Goal: Information Seeking & Learning: Learn about a topic

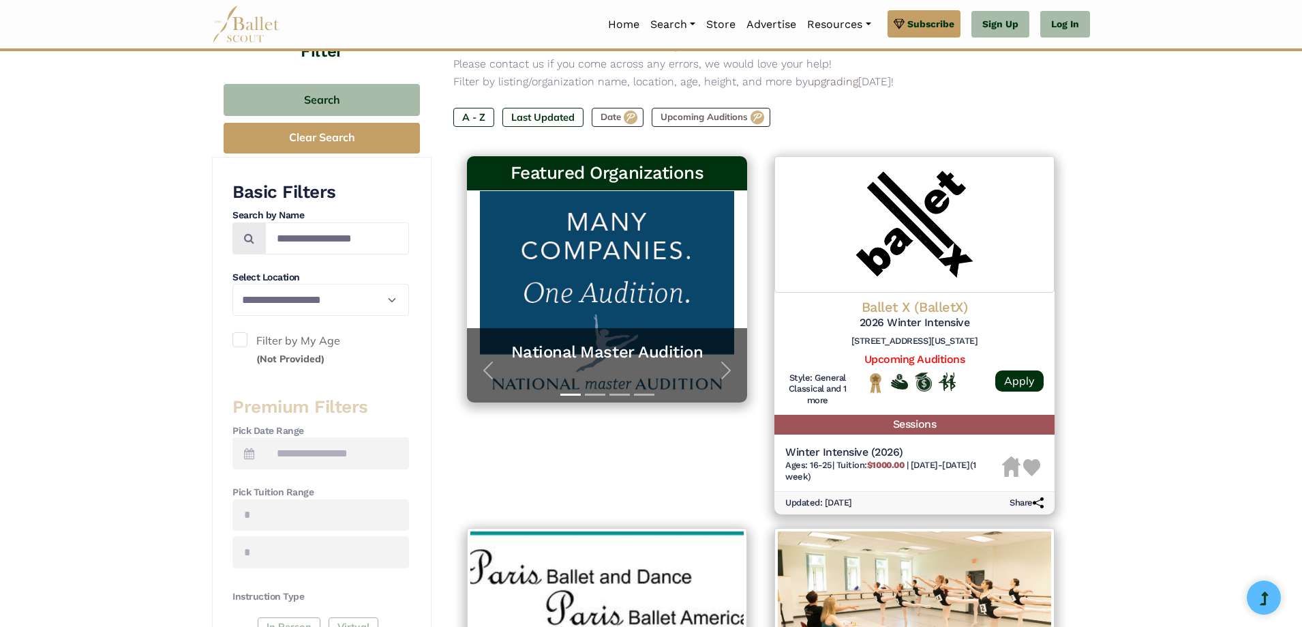
scroll to position [182, 0]
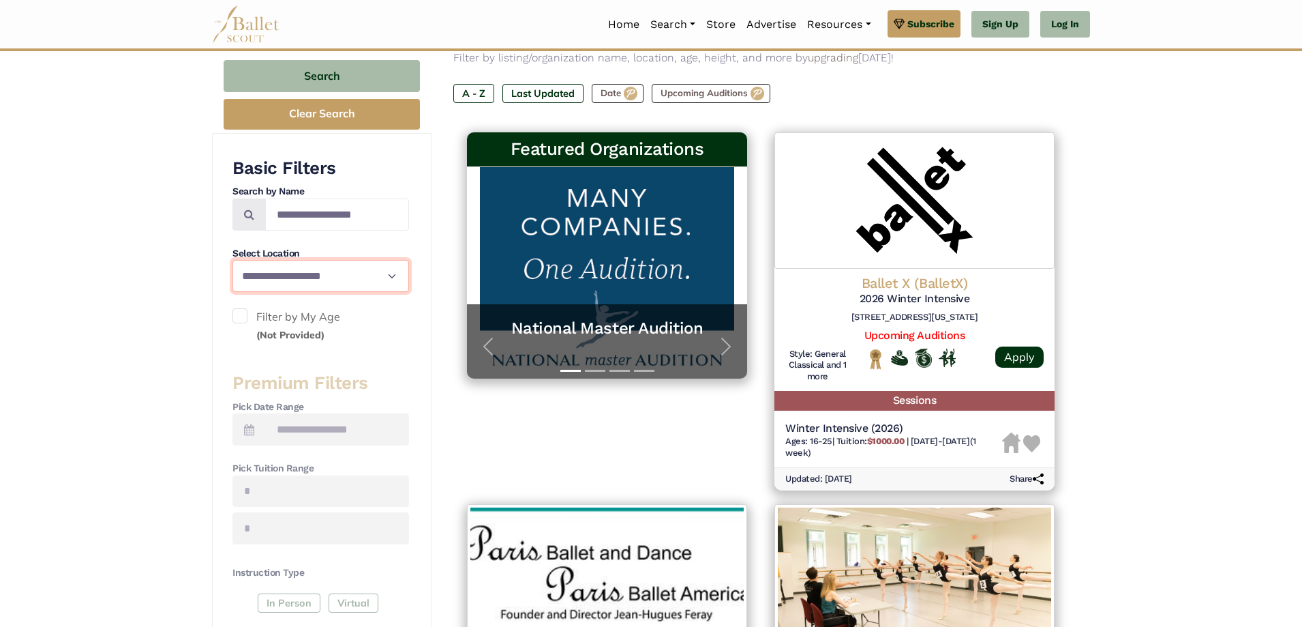
click at [318, 268] on select "**********" at bounding box center [320, 276] width 177 height 32
click at [313, 276] on select "**********" at bounding box center [320, 276] width 177 height 32
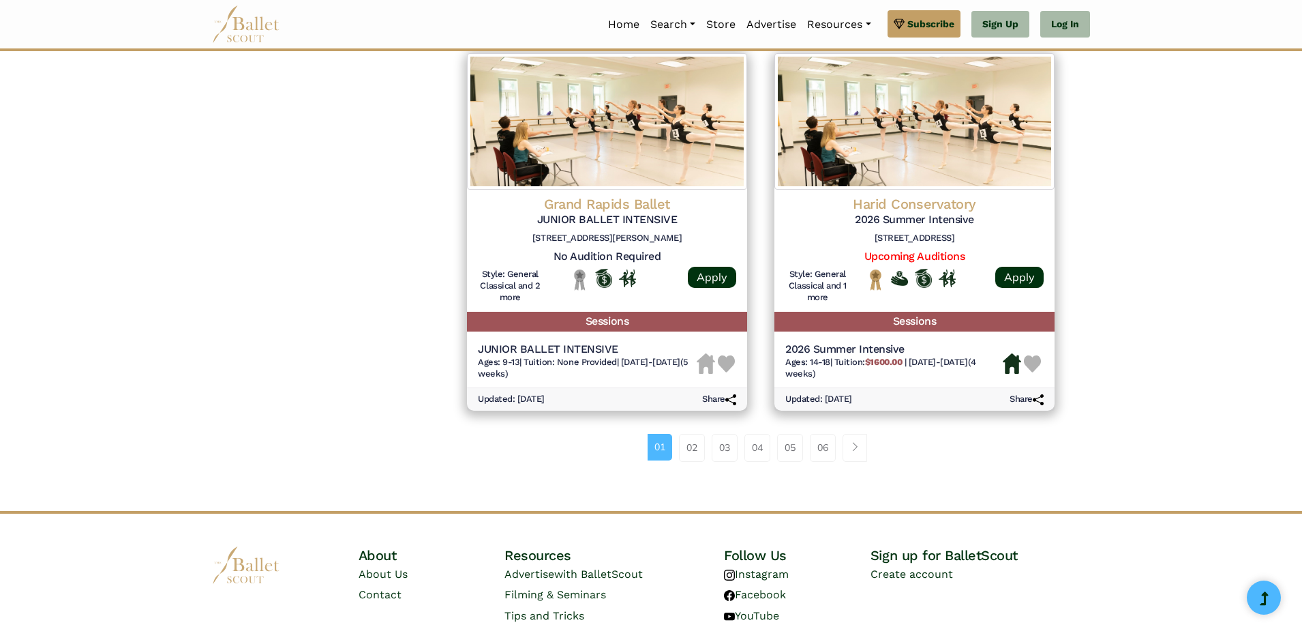
scroll to position [1818, 0]
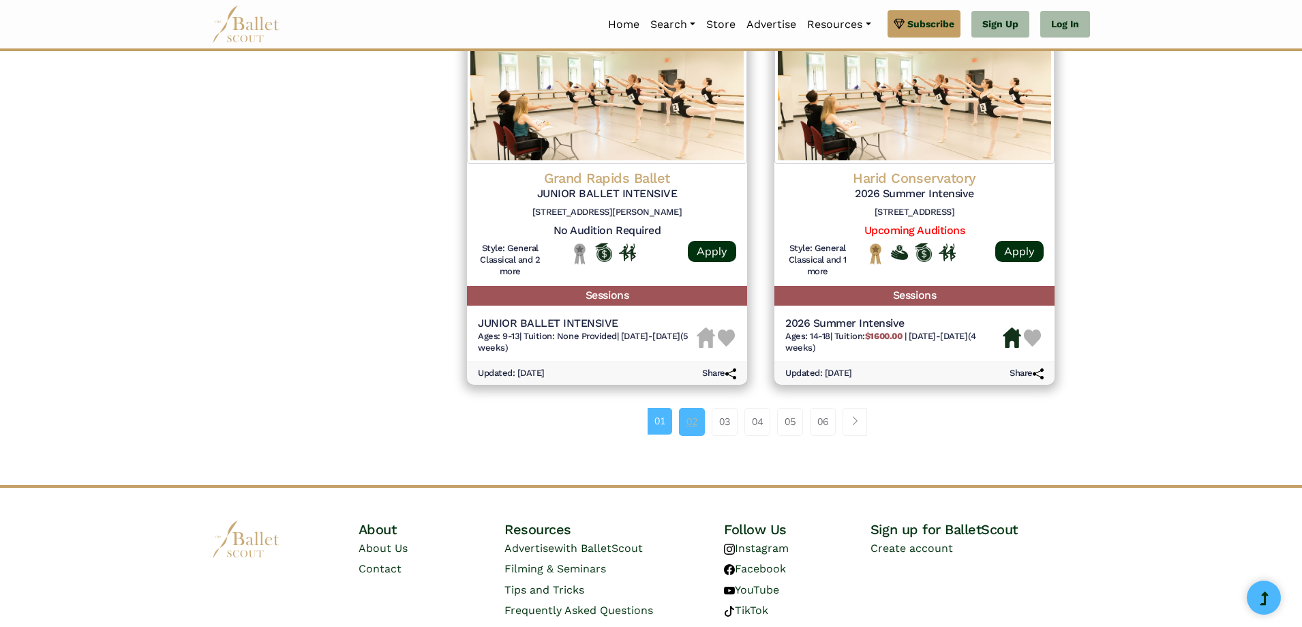
click at [691, 425] on link "02" at bounding box center [692, 421] width 26 height 27
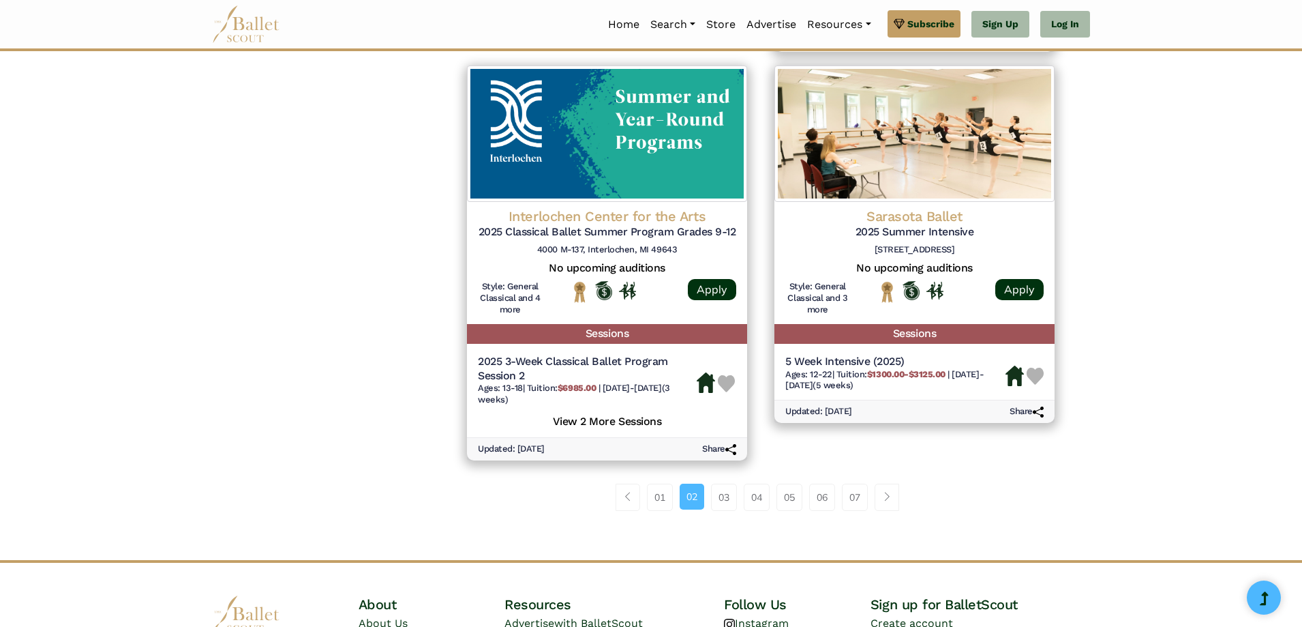
scroll to position [1818, 0]
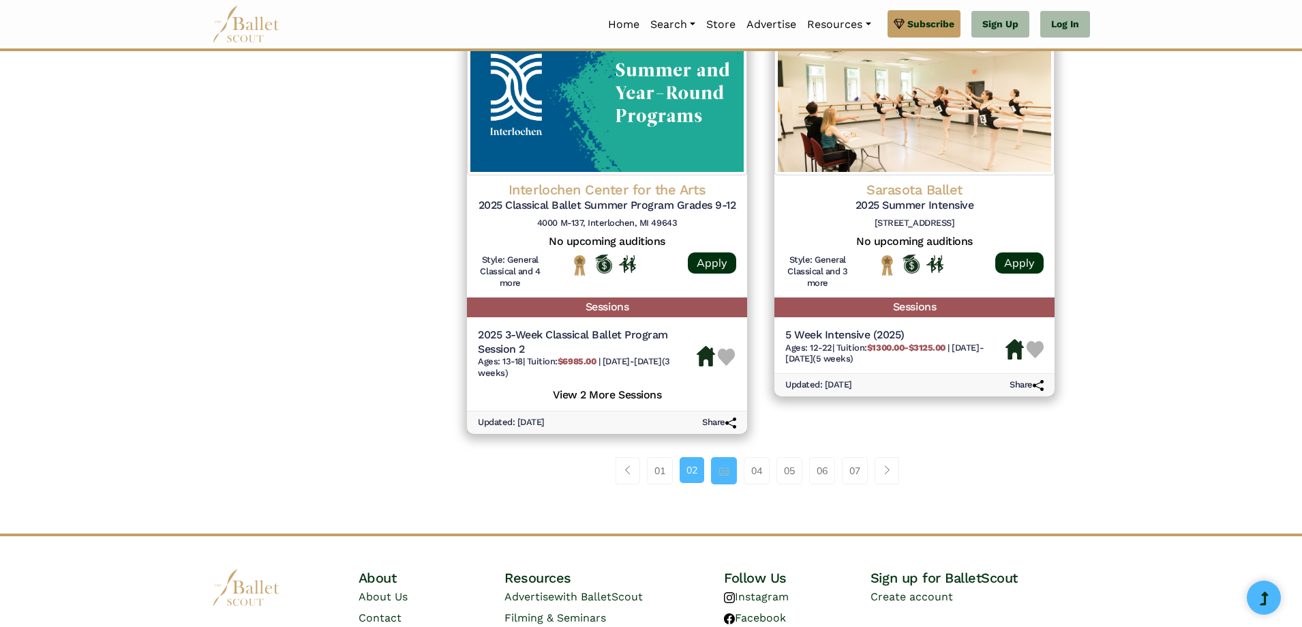
click at [720, 476] on link "03" at bounding box center [724, 470] width 26 height 27
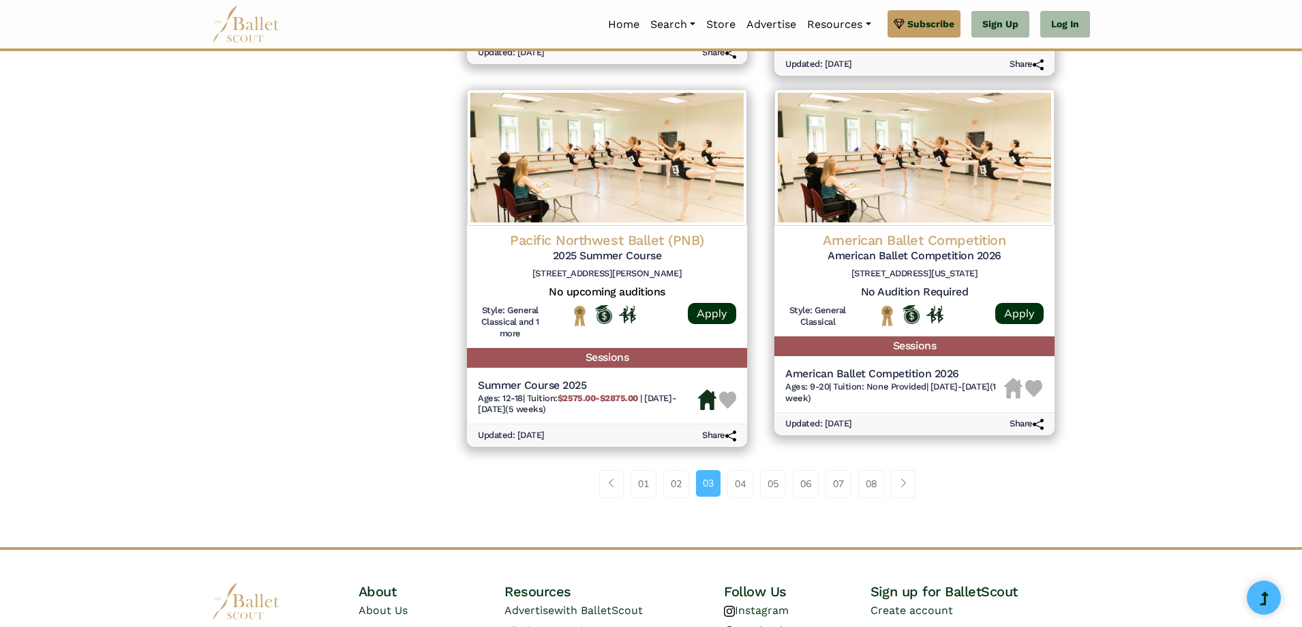
scroll to position [1818, 0]
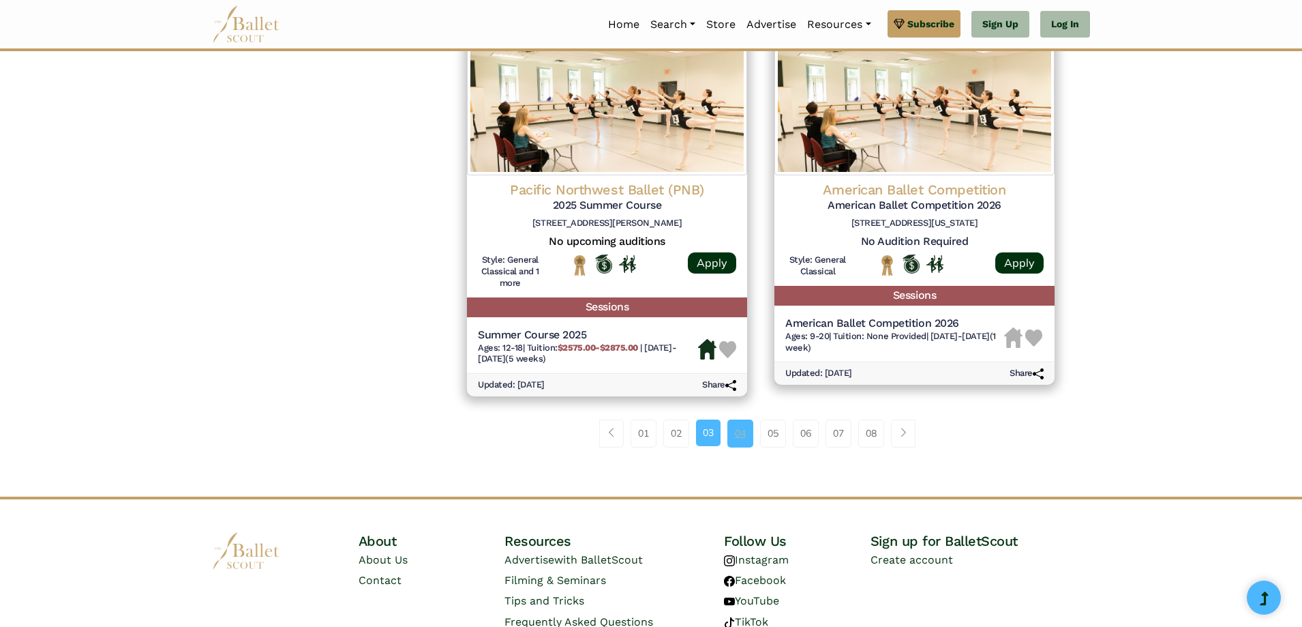
click at [734, 433] on link "04" at bounding box center [740, 432] width 26 height 27
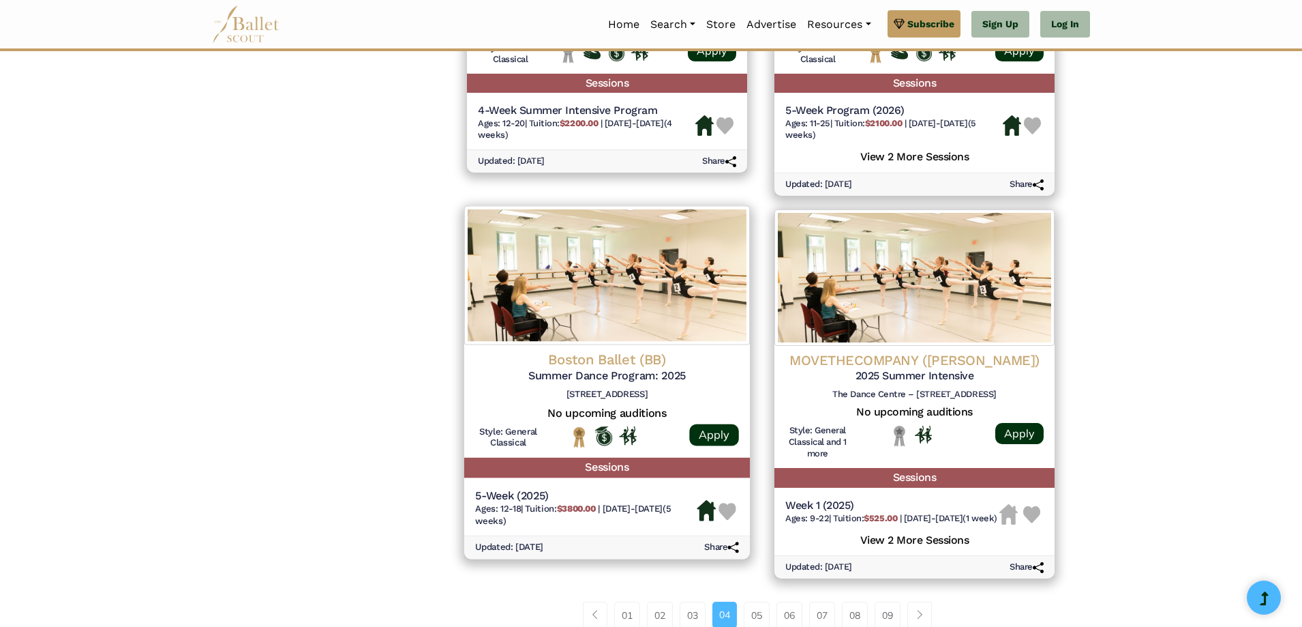
scroll to position [1818, 0]
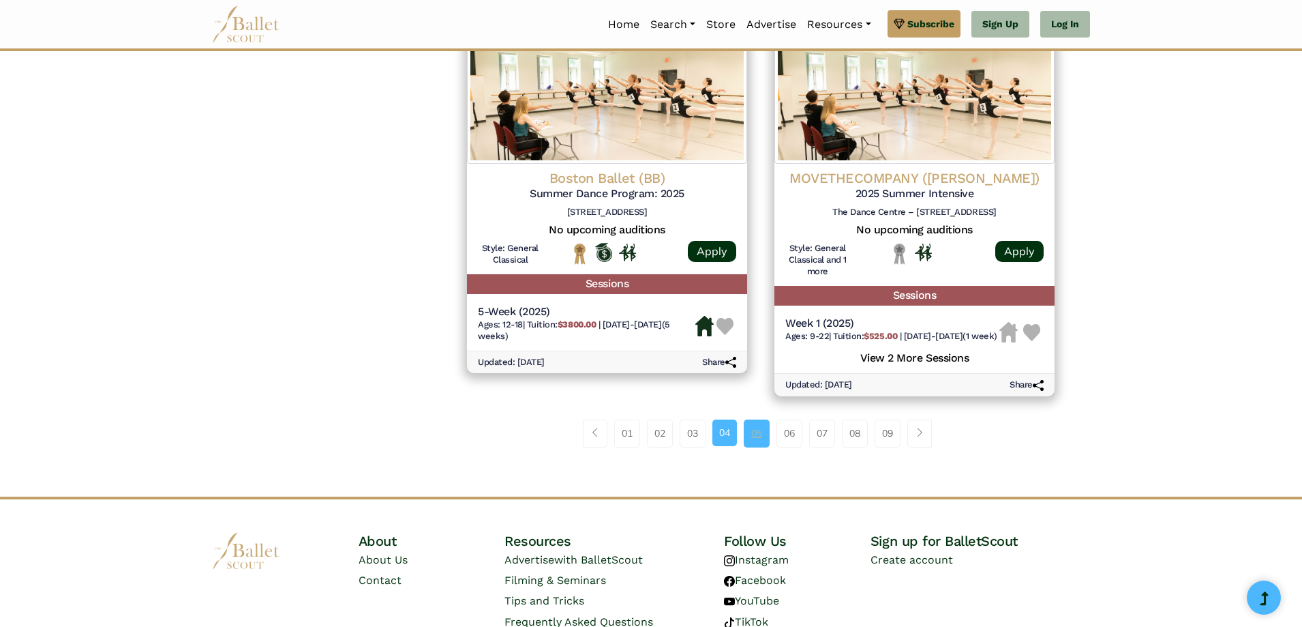
click at [753, 446] on link "05" at bounding box center [757, 432] width 26 height 27
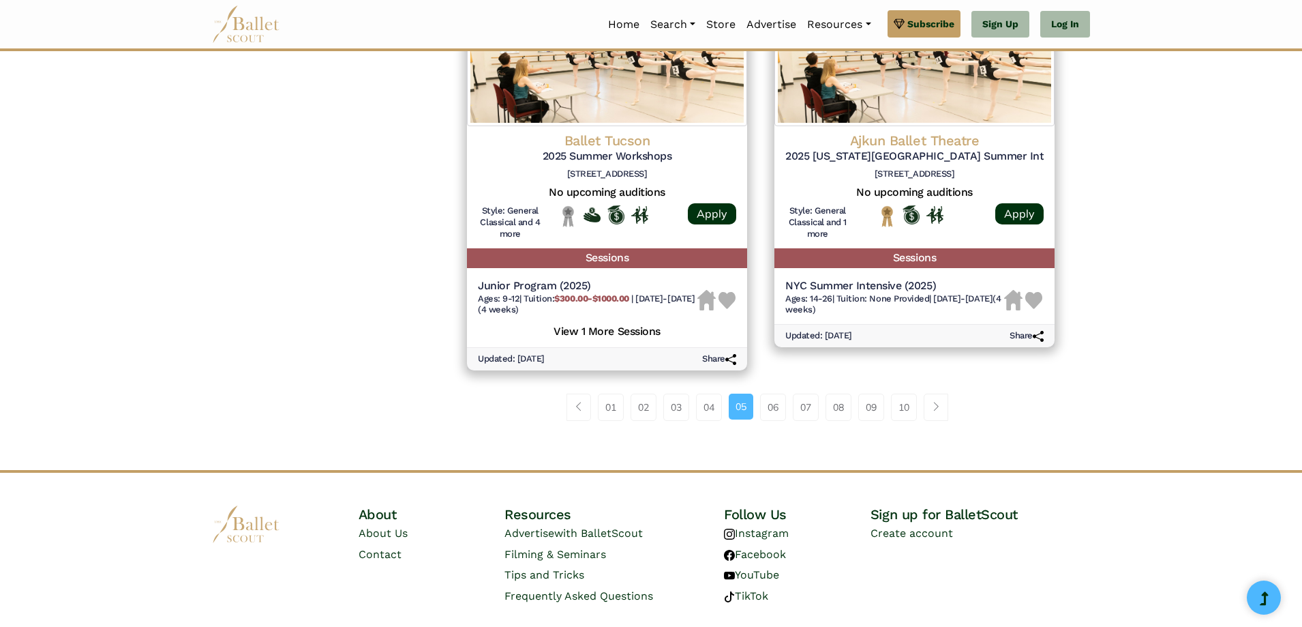
scroll to position [1894, 0]
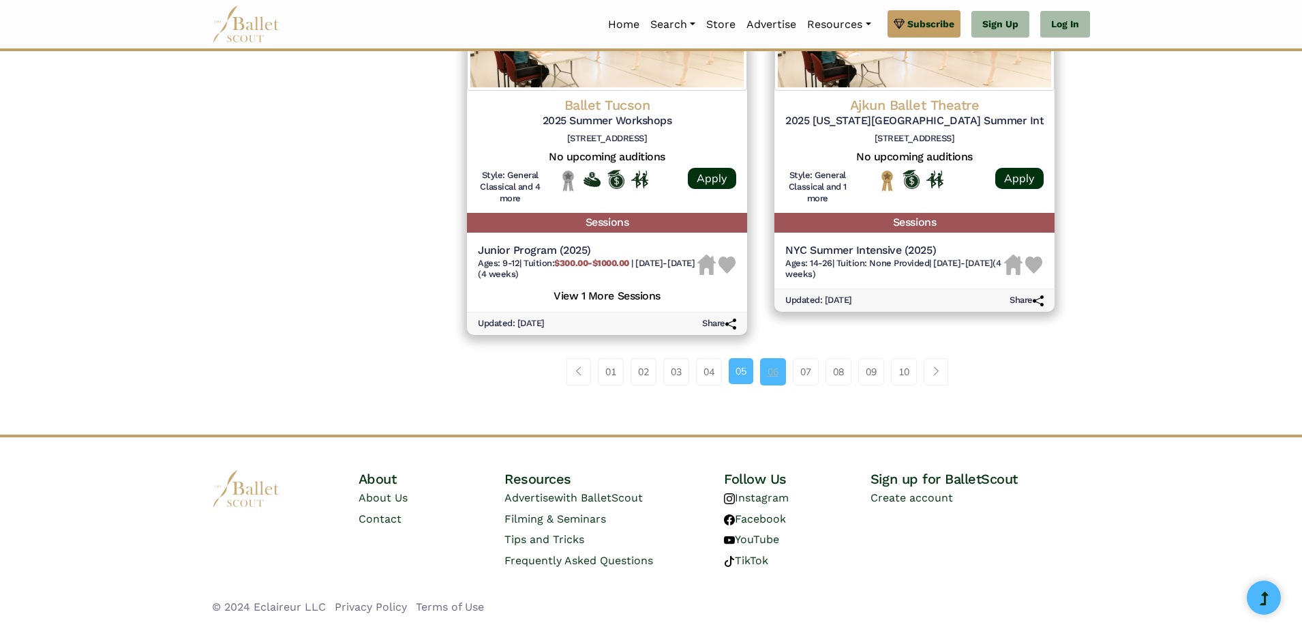
click at [775, 369] on link "06" at bounding box center [773, 371] width 26 height 27
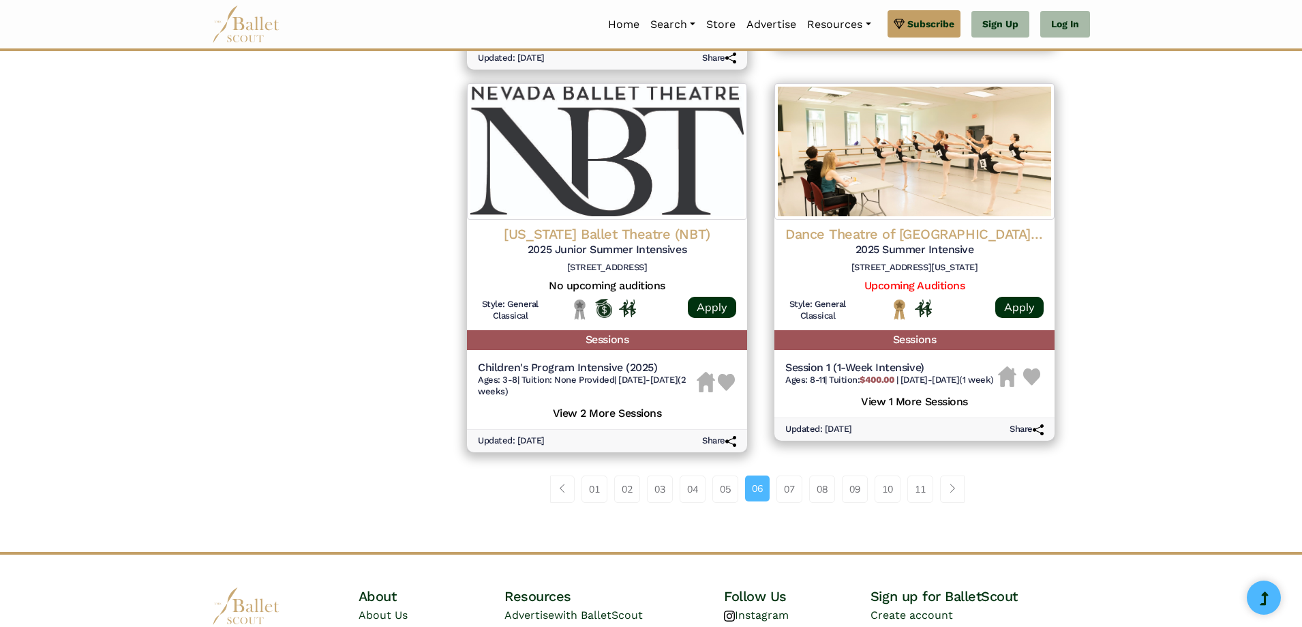
scroll to position [1818, 0]
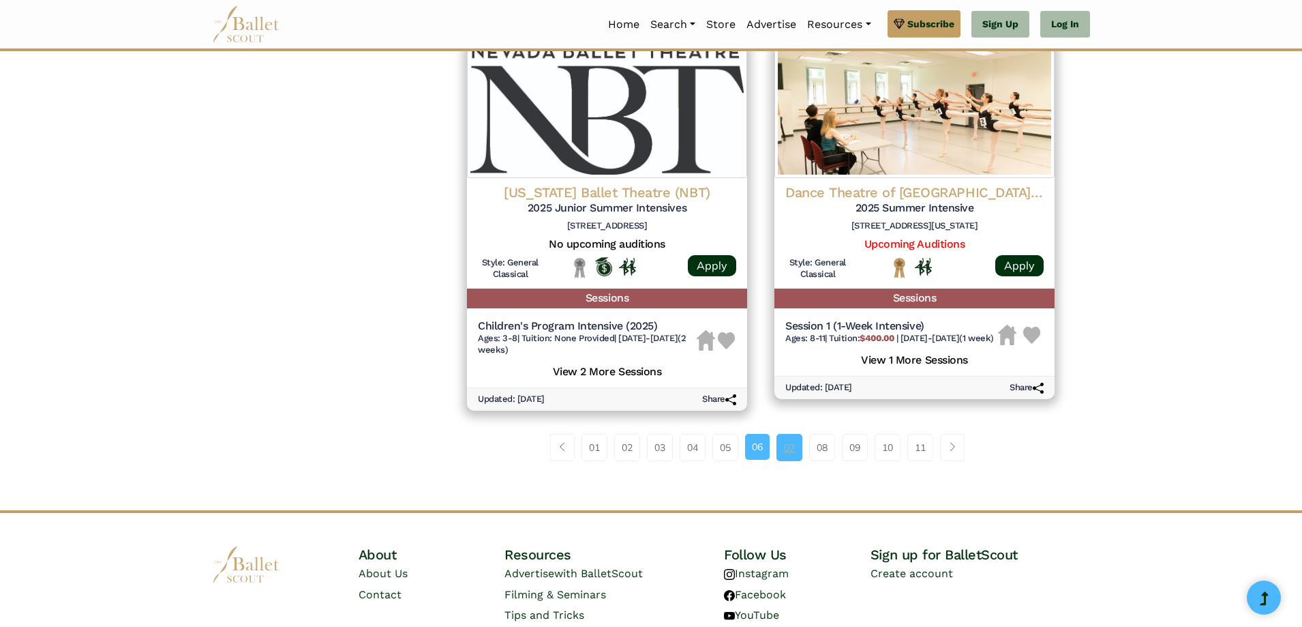
click at [787, 447] on link "07" at bounding box center [789, 447] width 26 height 27
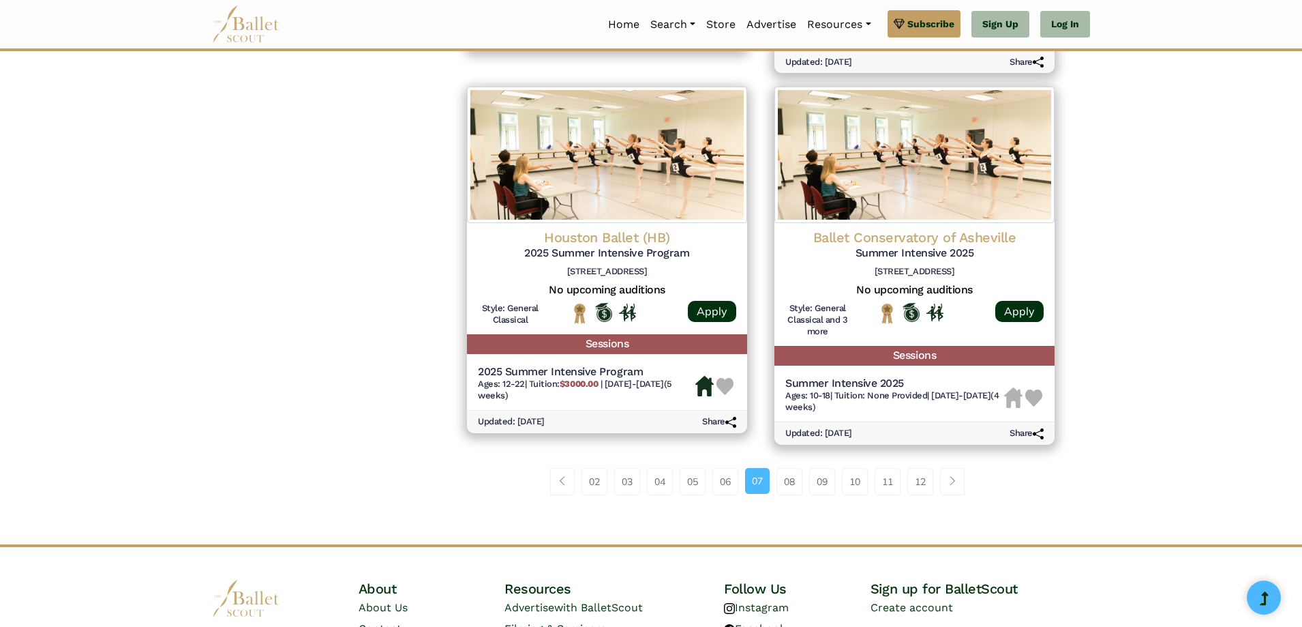
scroll to position [1818, 0]
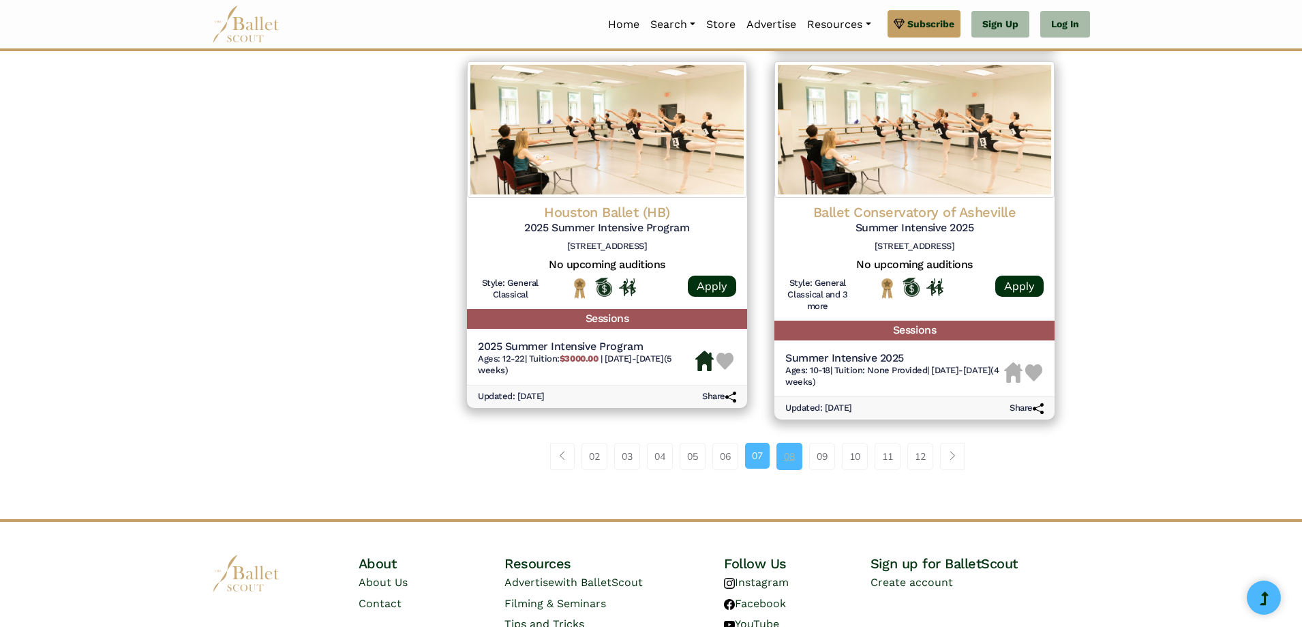
click at [787, 469] on link "08" at bounding box center [789, 455] width 26 height 27
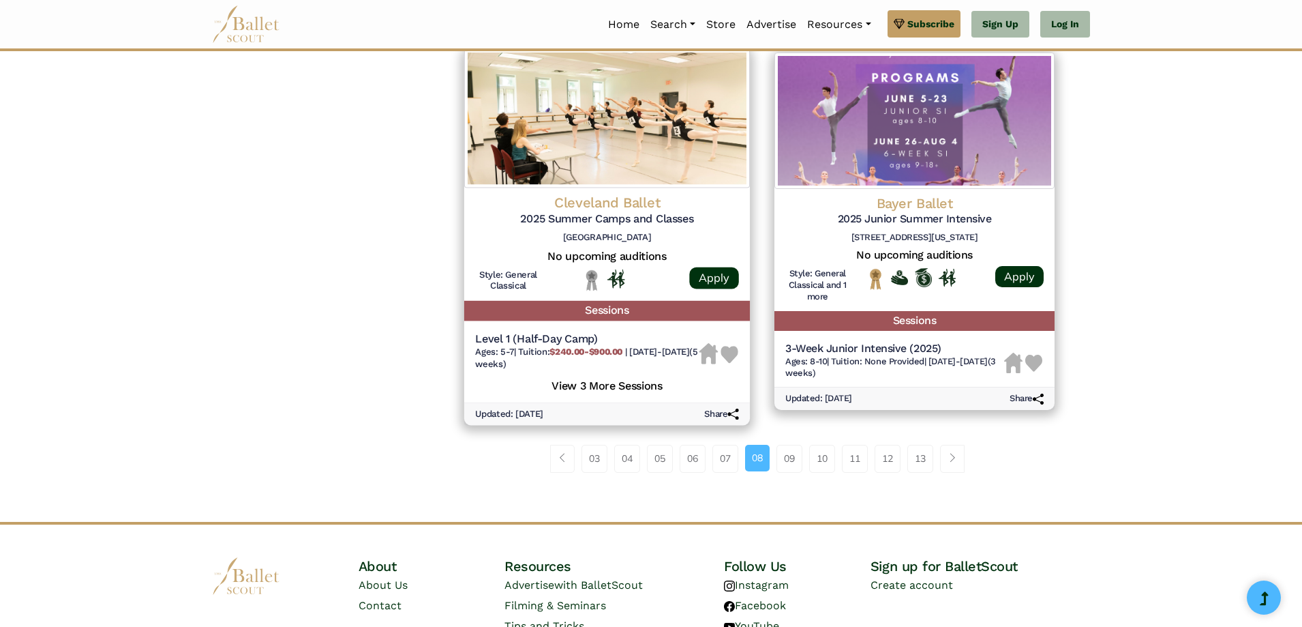
scroll to position [1818, 0]
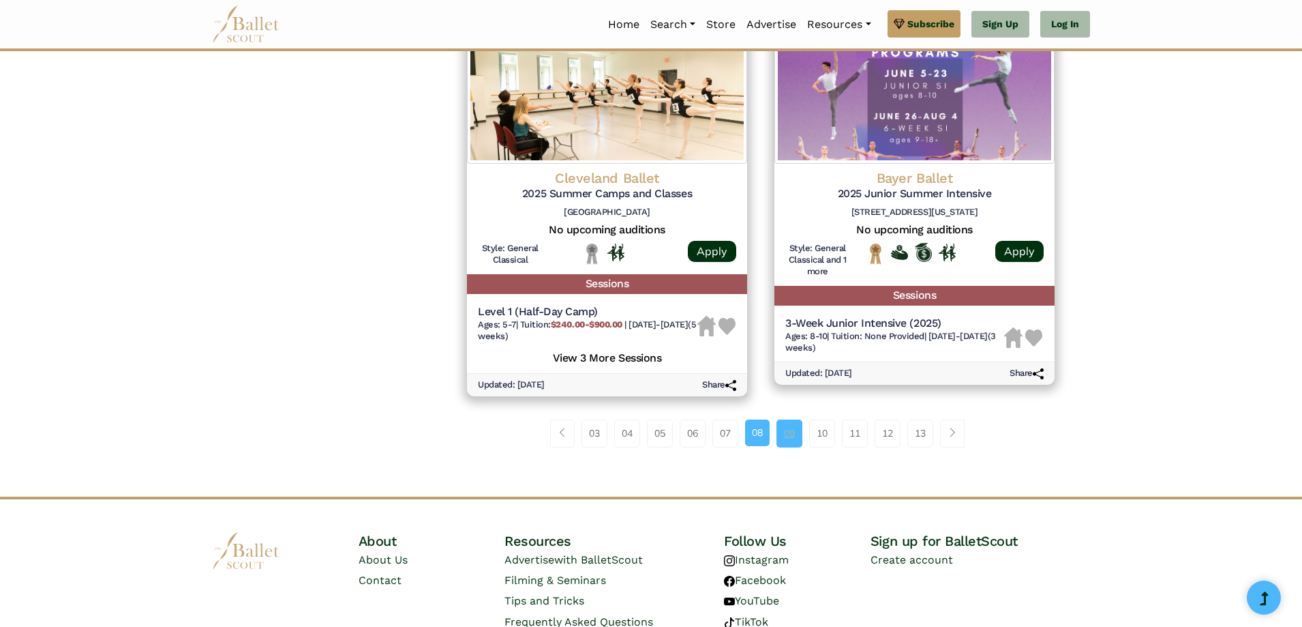
click at [791, 443] on link "09" at bounding box center [789, 432] width 26 height 27
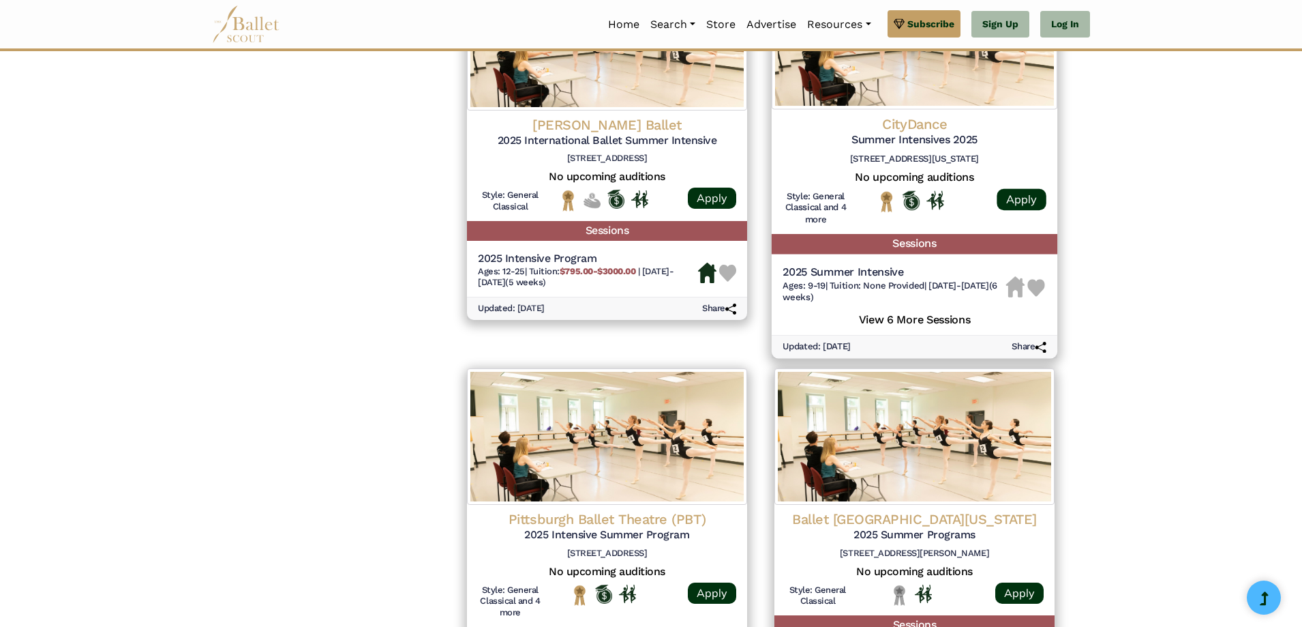
scroll to position [1636, 0]
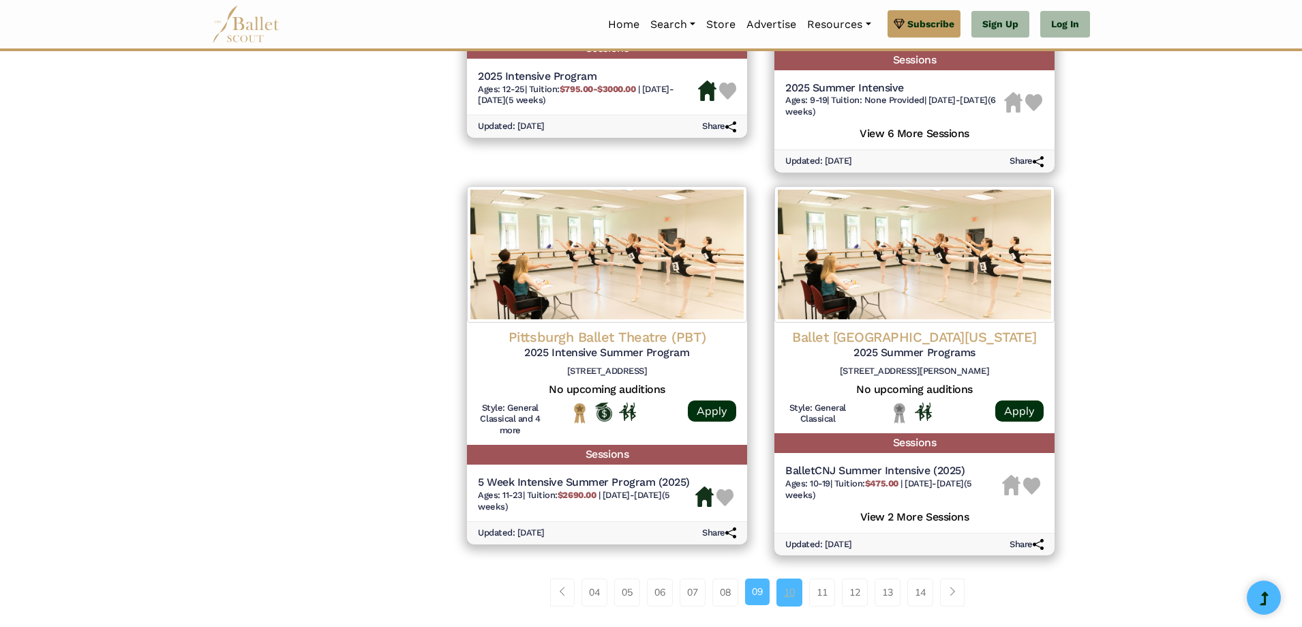
click at [787, 596] on link "10" at bounding box center [789, 591] width 26 height 27
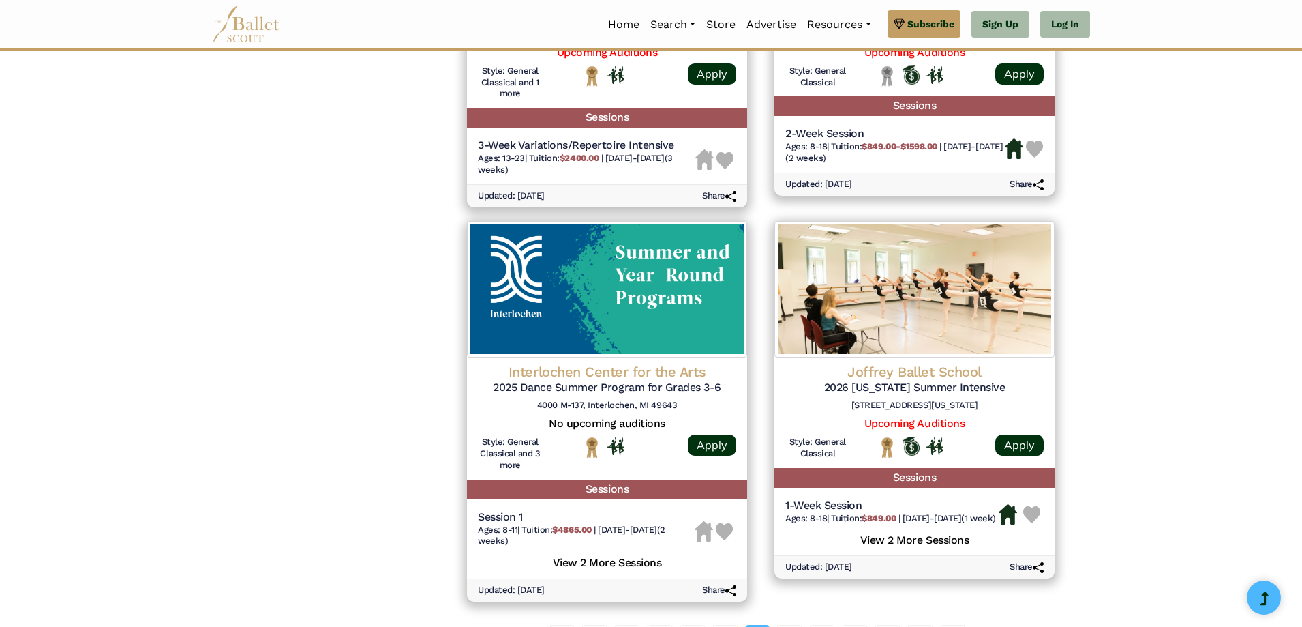
scroll to position [1818, 0]
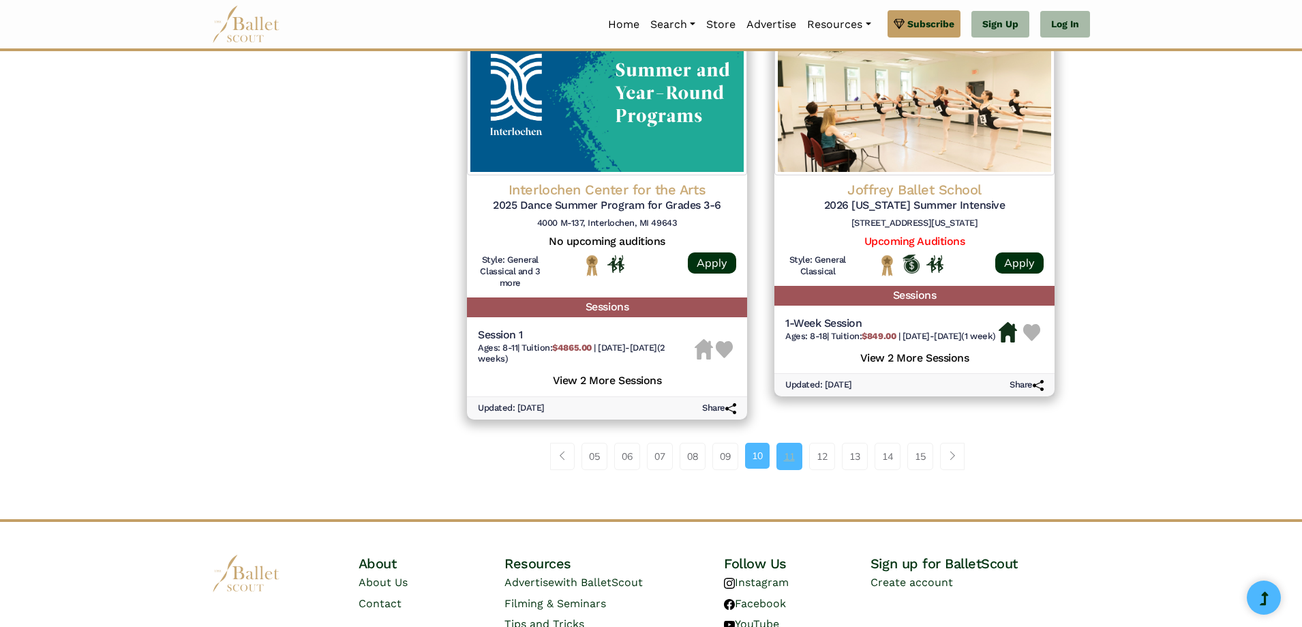
click at [787, 470] on link "11" at bounding box center [789, 455] width 26 height 27
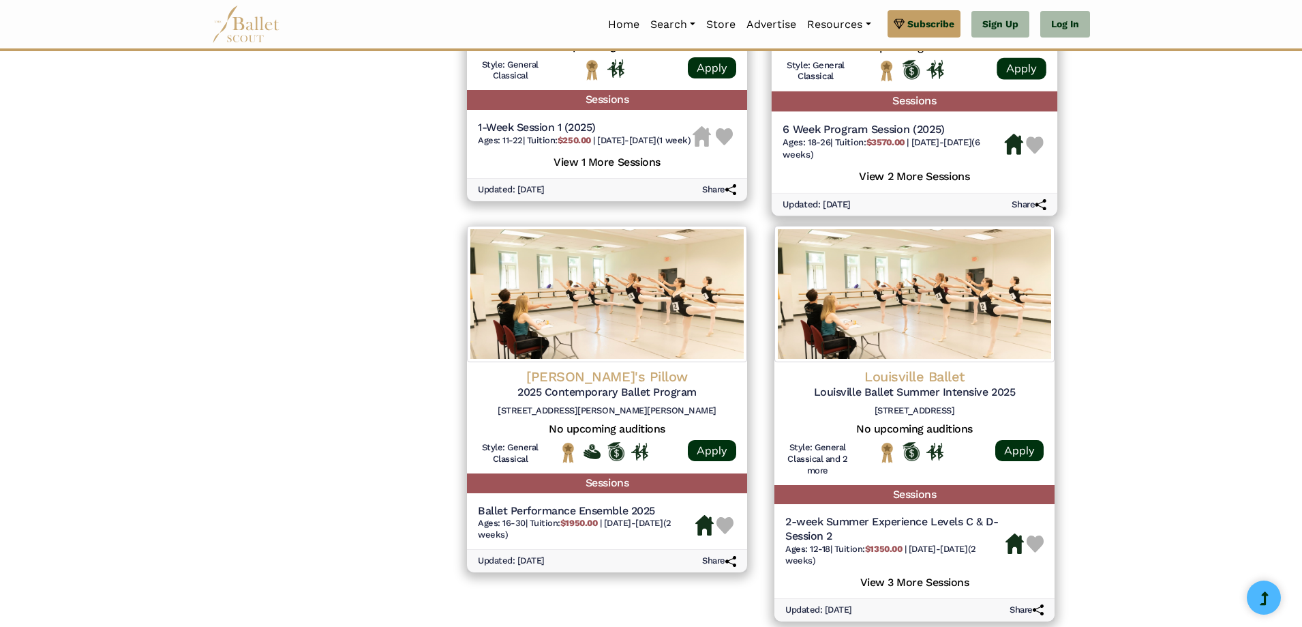
scroll to position [1818, 0]
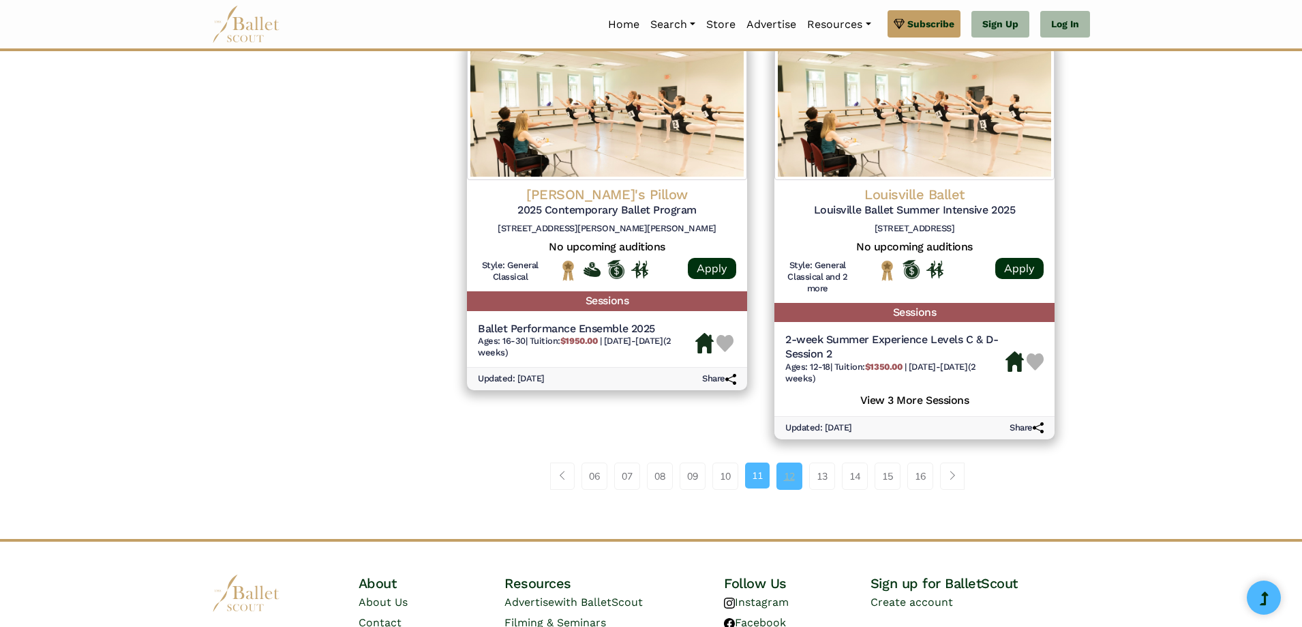
click at [789, 482] on link "12" at bounding box center [789, 475] width 26 height 27
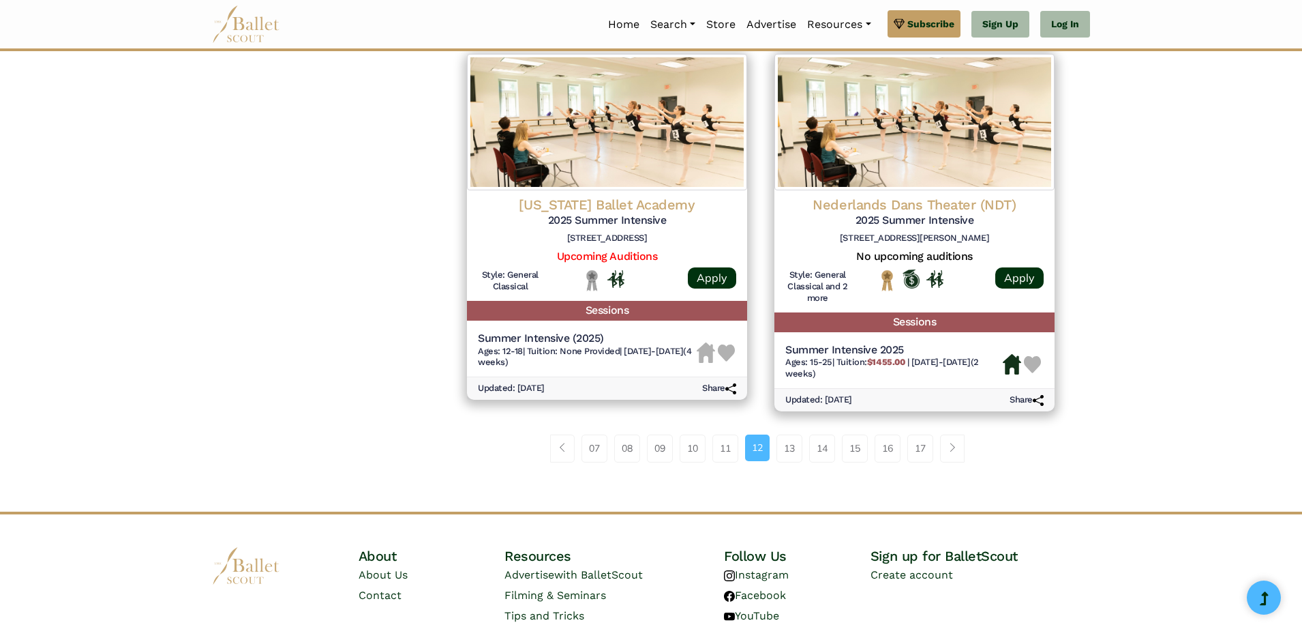
scroll to position [1818, 0]
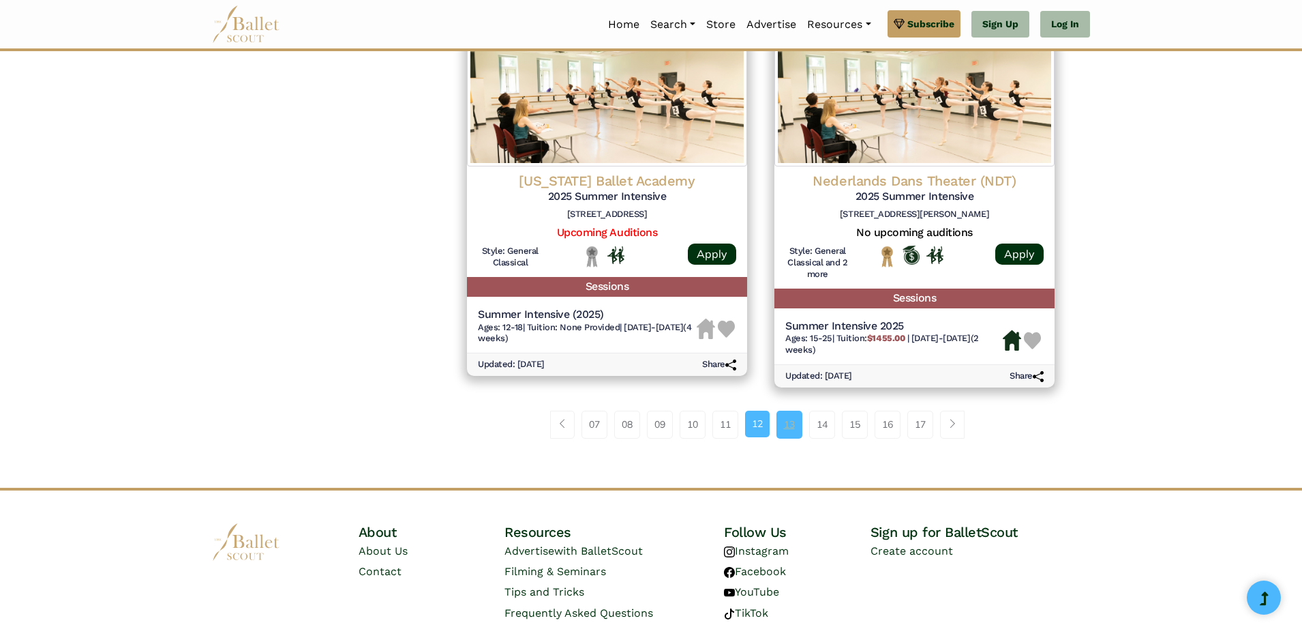
click at [796, 436] on link "13" at bounding box center [789, 423] width 26 height 27
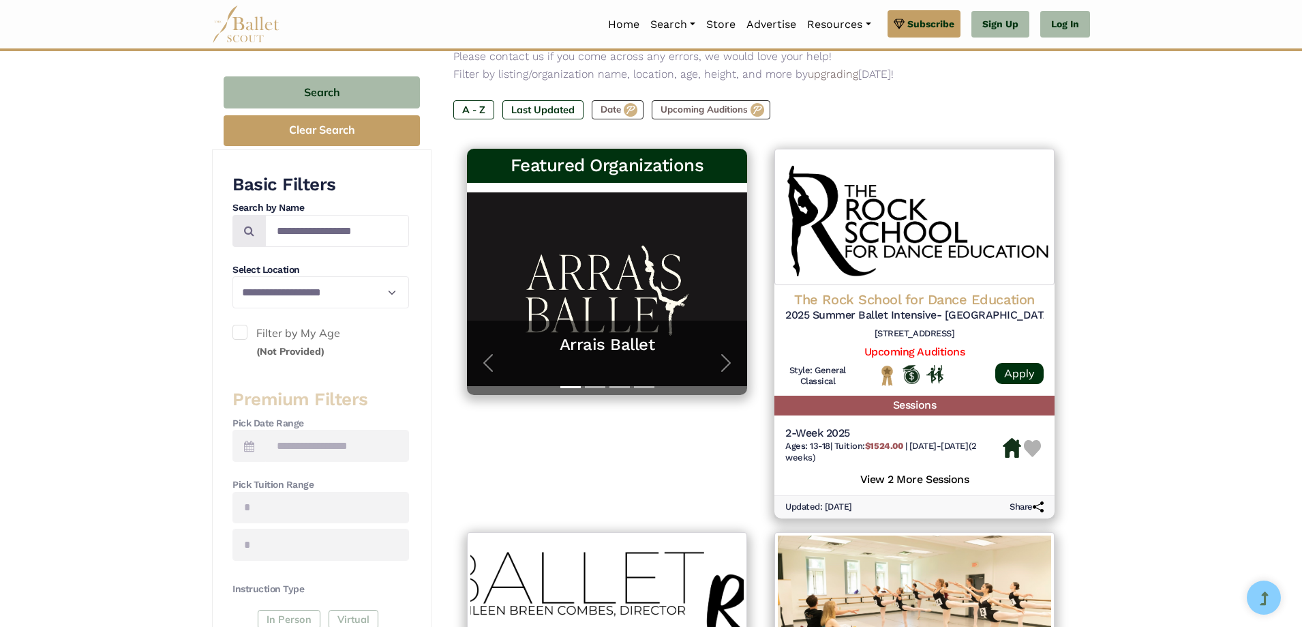
scroll to position [182, 0]
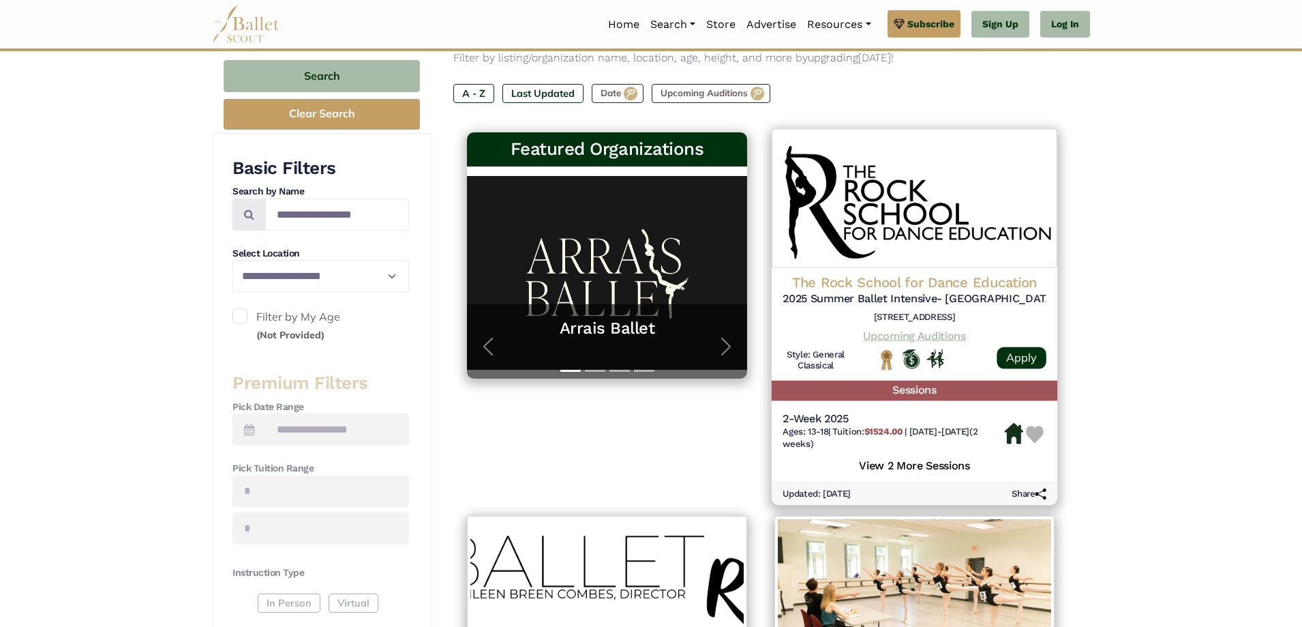
click at [932, 340] on link "Upcoming Auditions" at bounding box center [914, 335] width 102 height 13
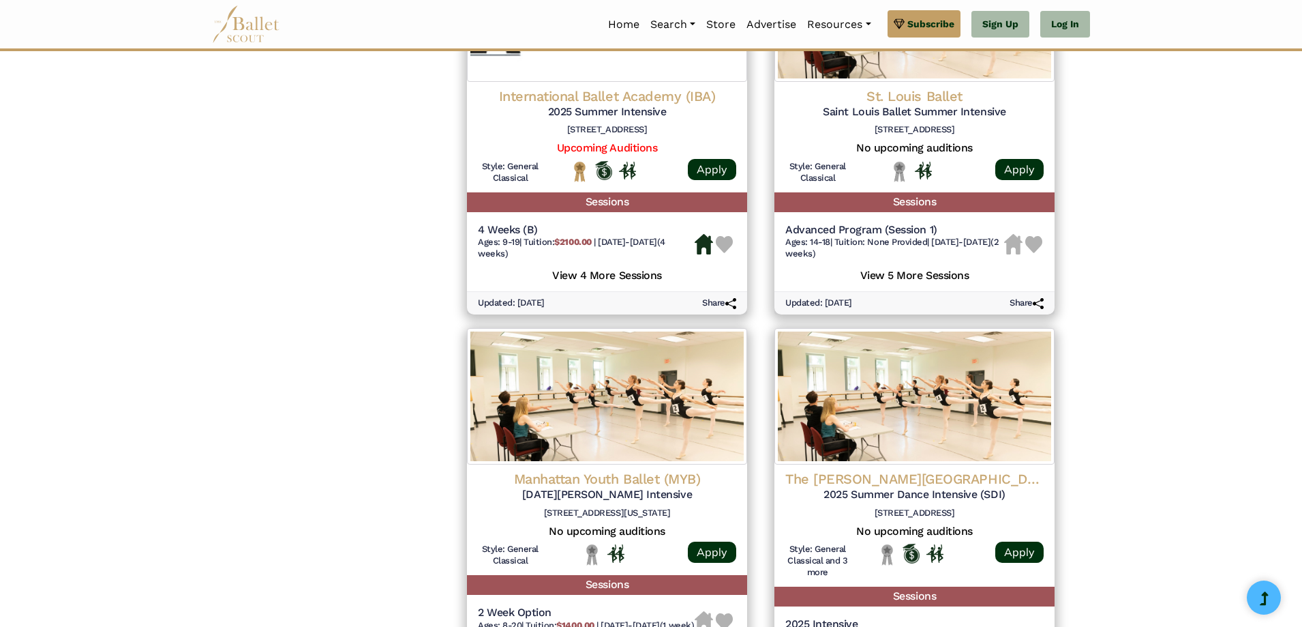
scroll to position [1636, 0]
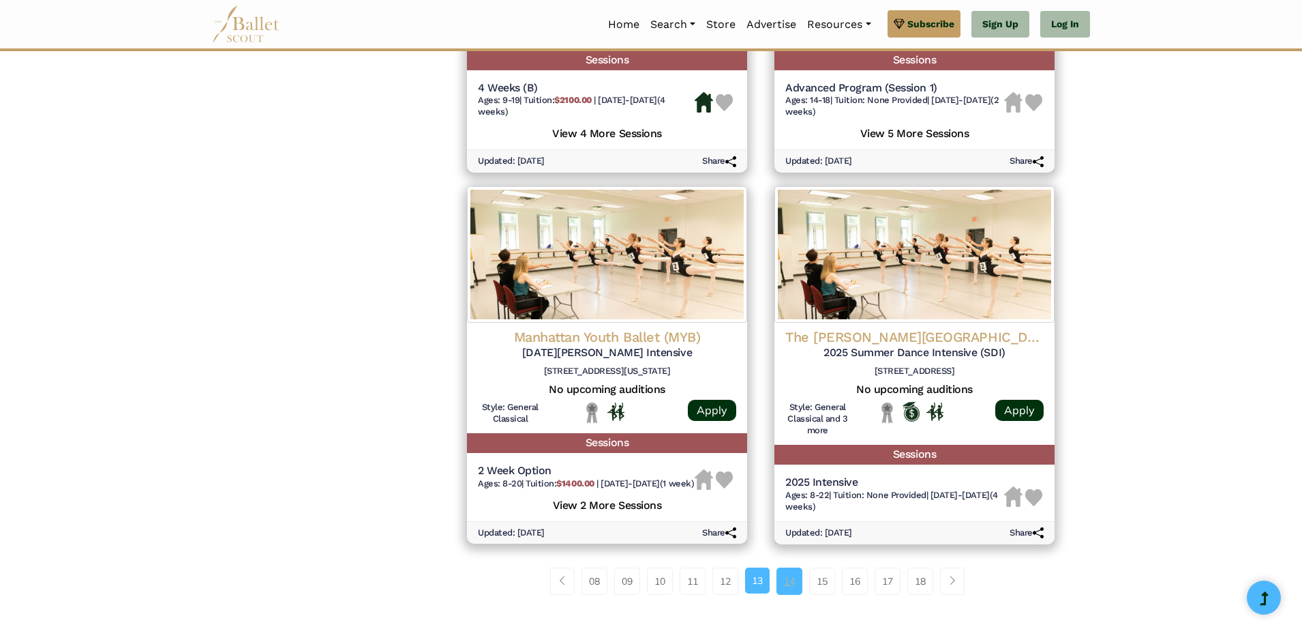
click at [791, 590] on link "14" at bounding box center [789, 580] width 26 height 27
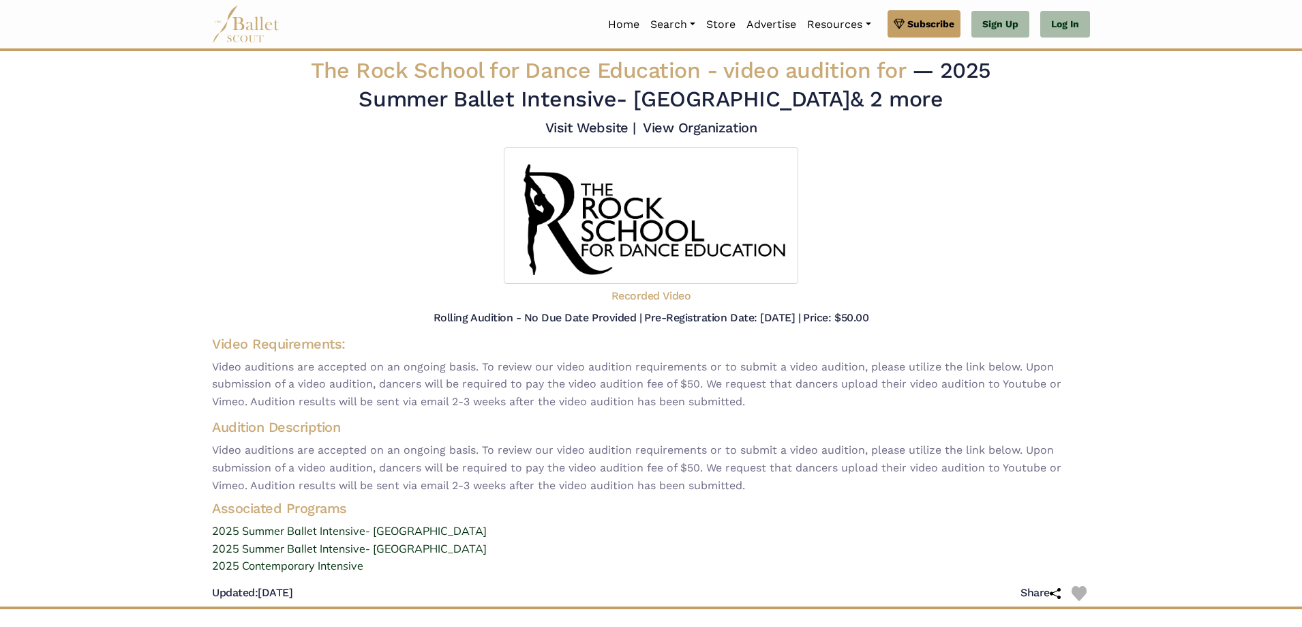
scroll to position [177, 0]
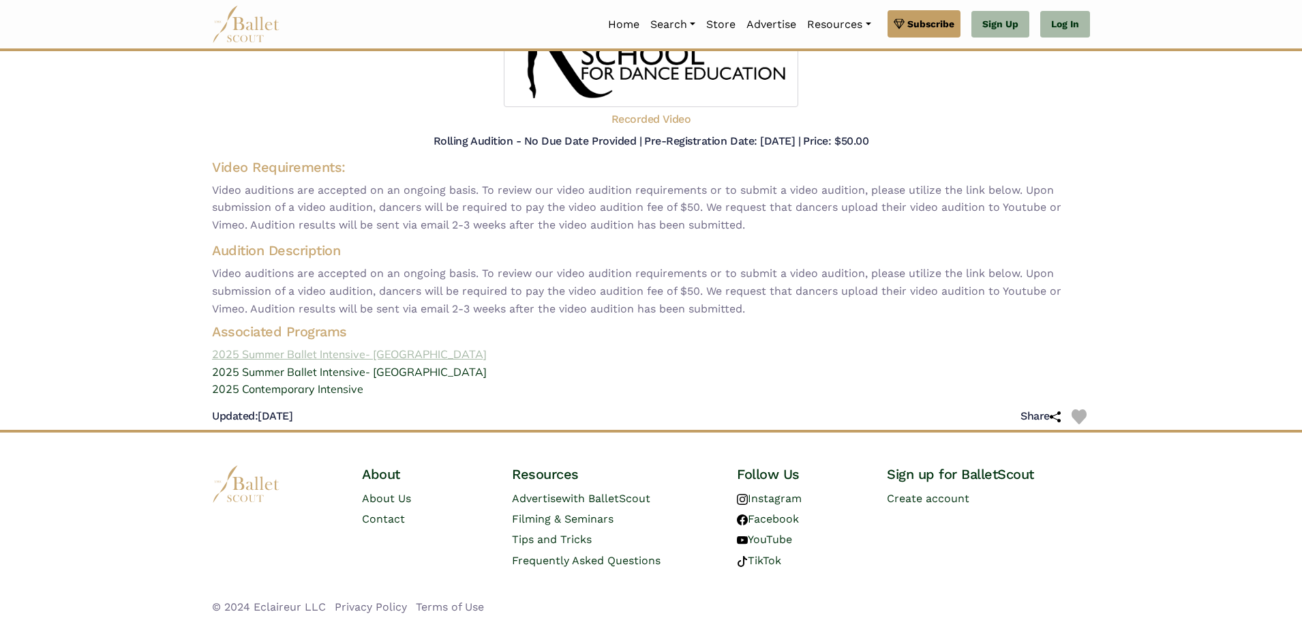
click at [322, 354] on link "2025 Summer Ballet Intensive- Philadelphia" at bounding box center [651, 355] width 900 height 18
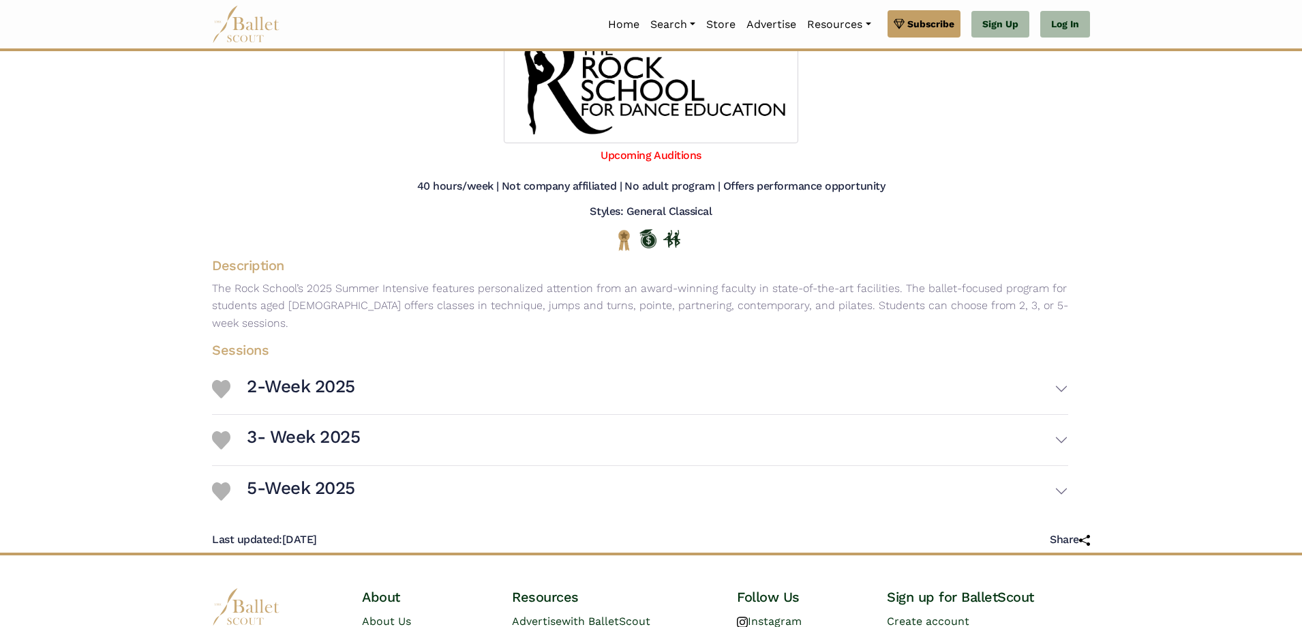
scroll to position [182, 0]
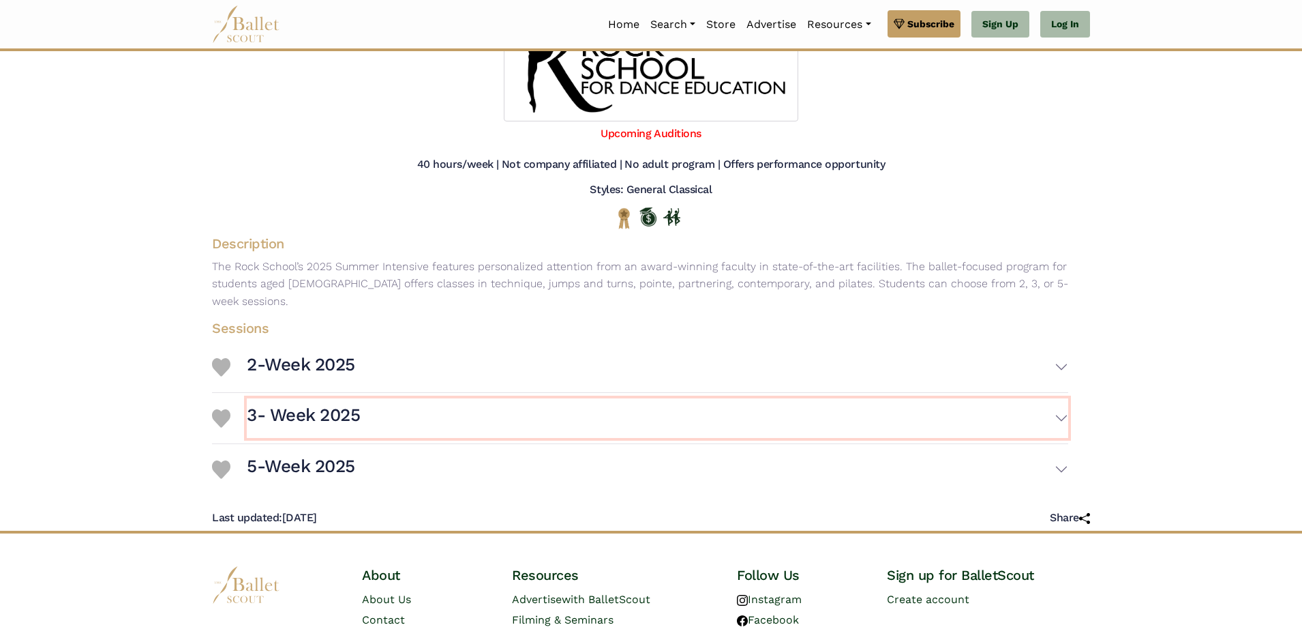
click at [1063, 403] on button "3- Week 2025" at bounding box center [657, 418] width 821 height 40
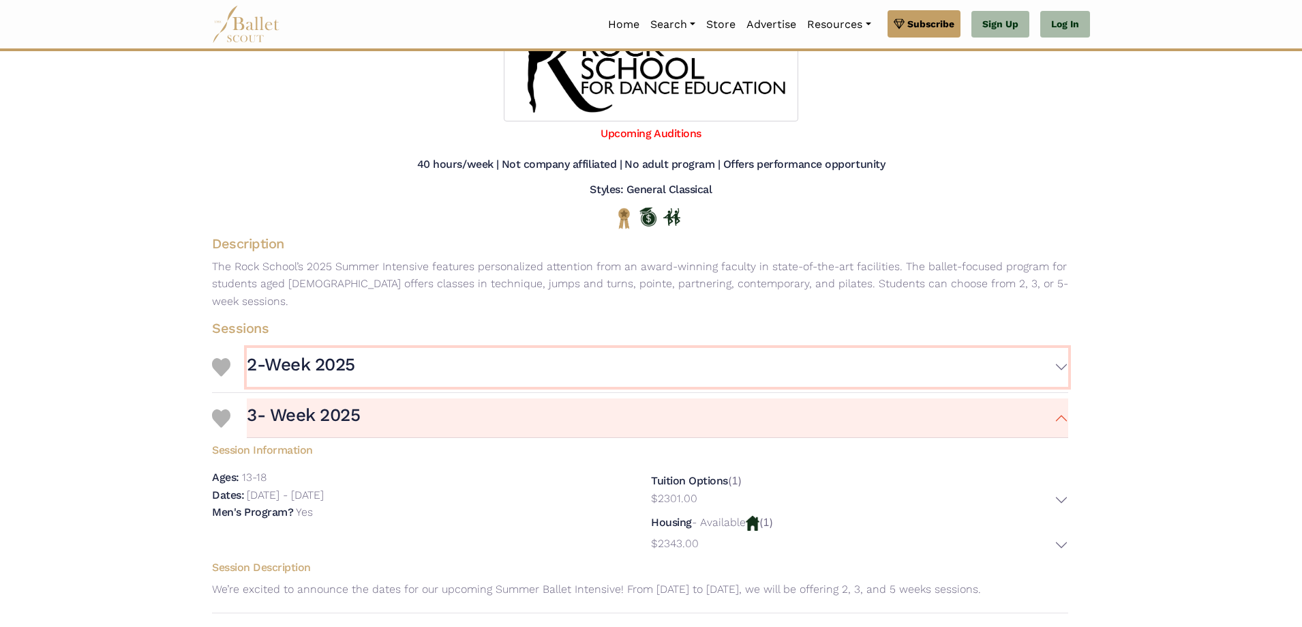
click at [1067, 350] on button "2-Week 2025" at bounding box center [657, 368] width 821 height 40
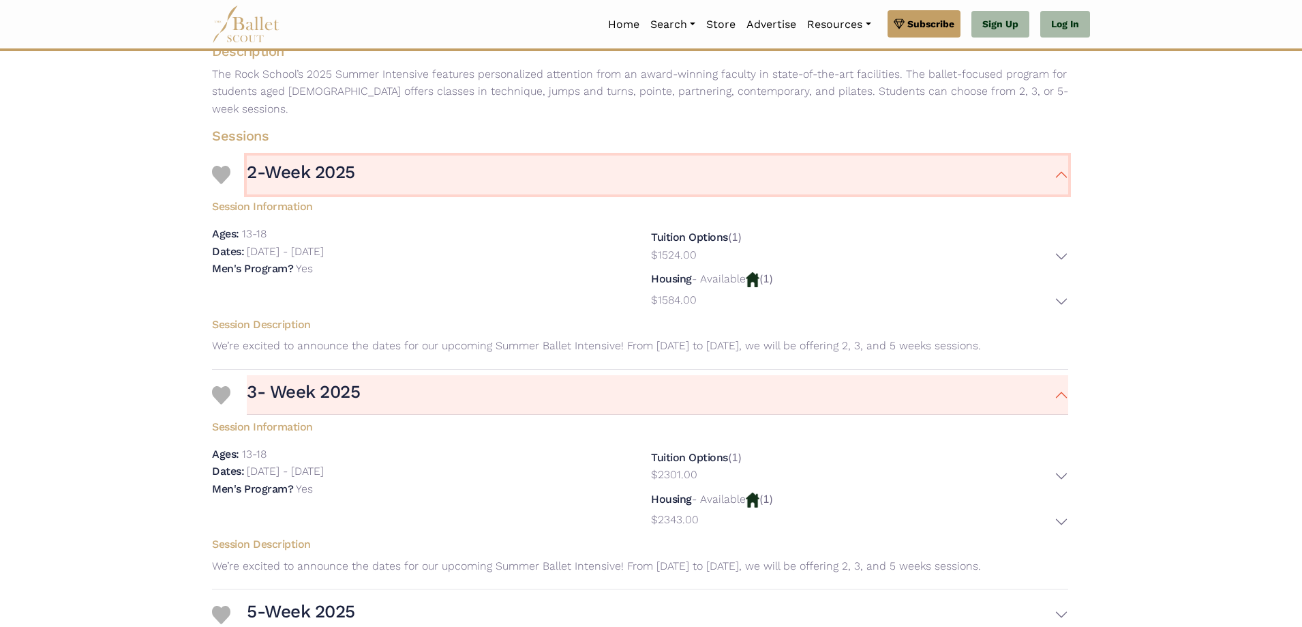
scroll to position [556, 0]
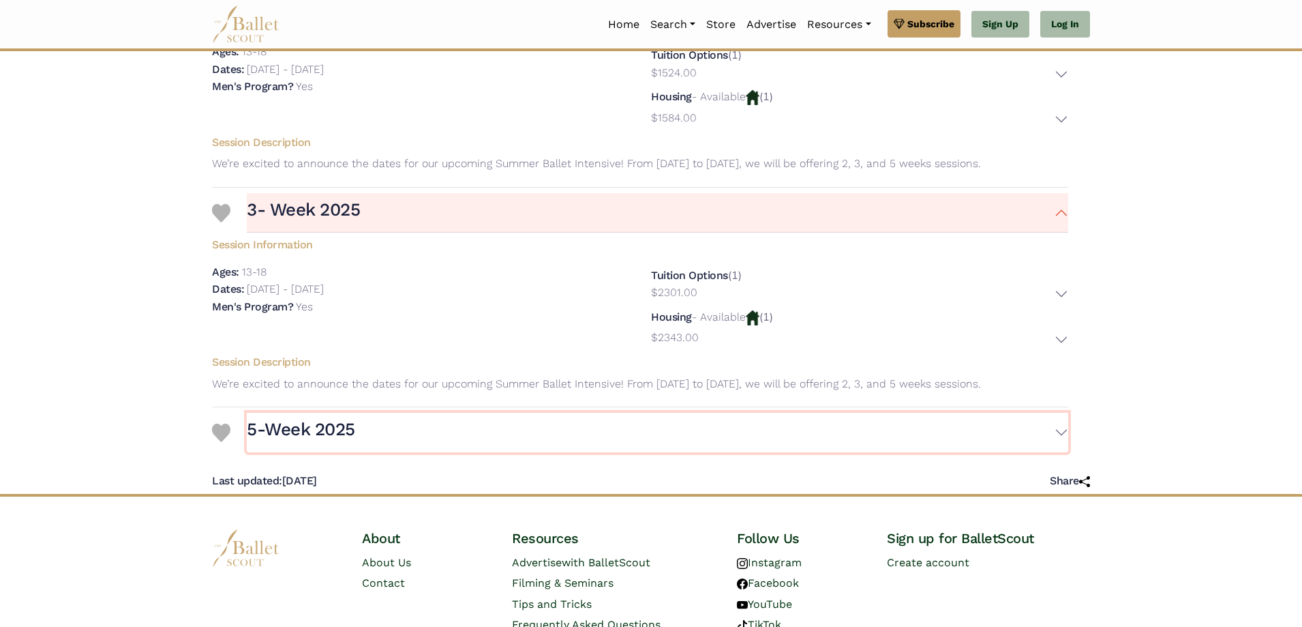
click at [1059, 417] on button "5-Week 2025" at bounding box center [657, 432] width 821 height 40
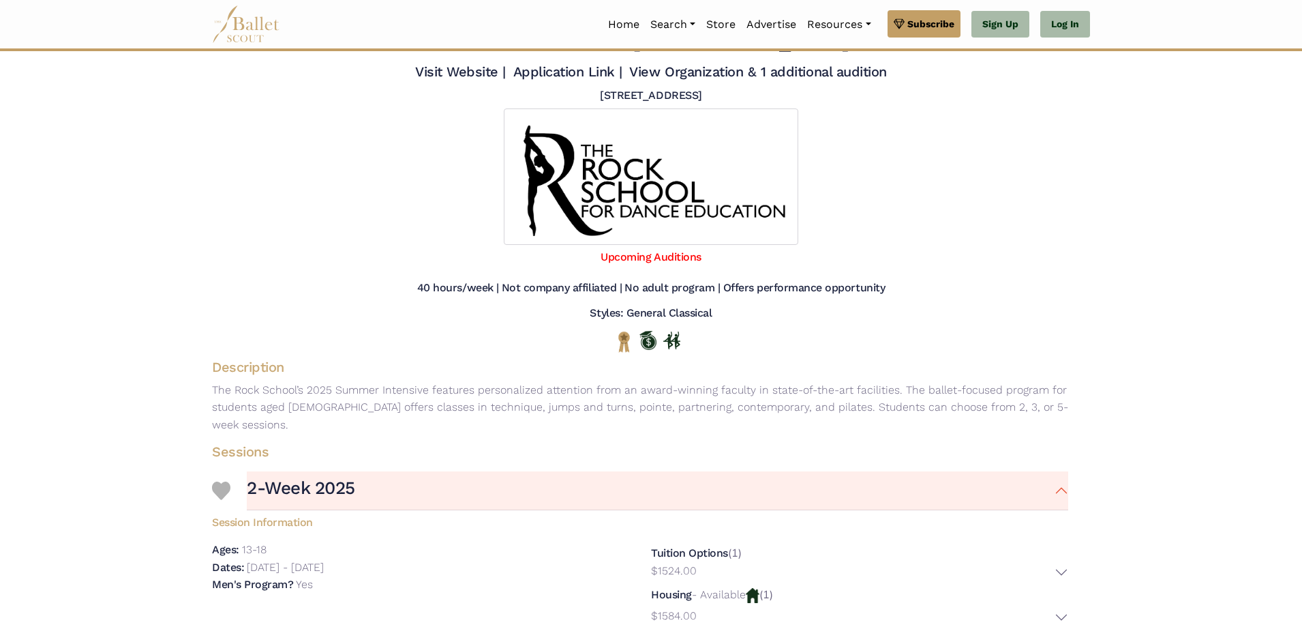
scroll to position [11, 0]
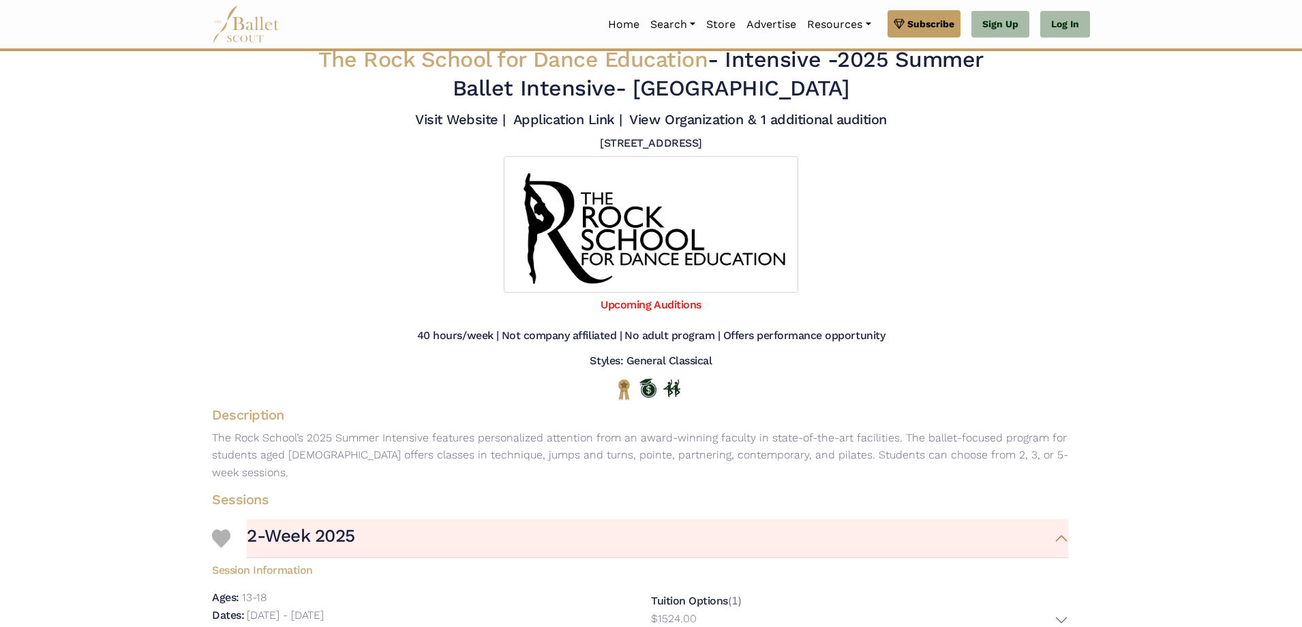
drag, startPoint x: 496, startPoint y: 140, endPoint x: 815, endPoint y: 138, distance: 318.4
click at [814, 141] on div "1101 South Broad Street, Philadelphia, PA, 19147, United States" at bounding box center [651, 146] width 900 height 20
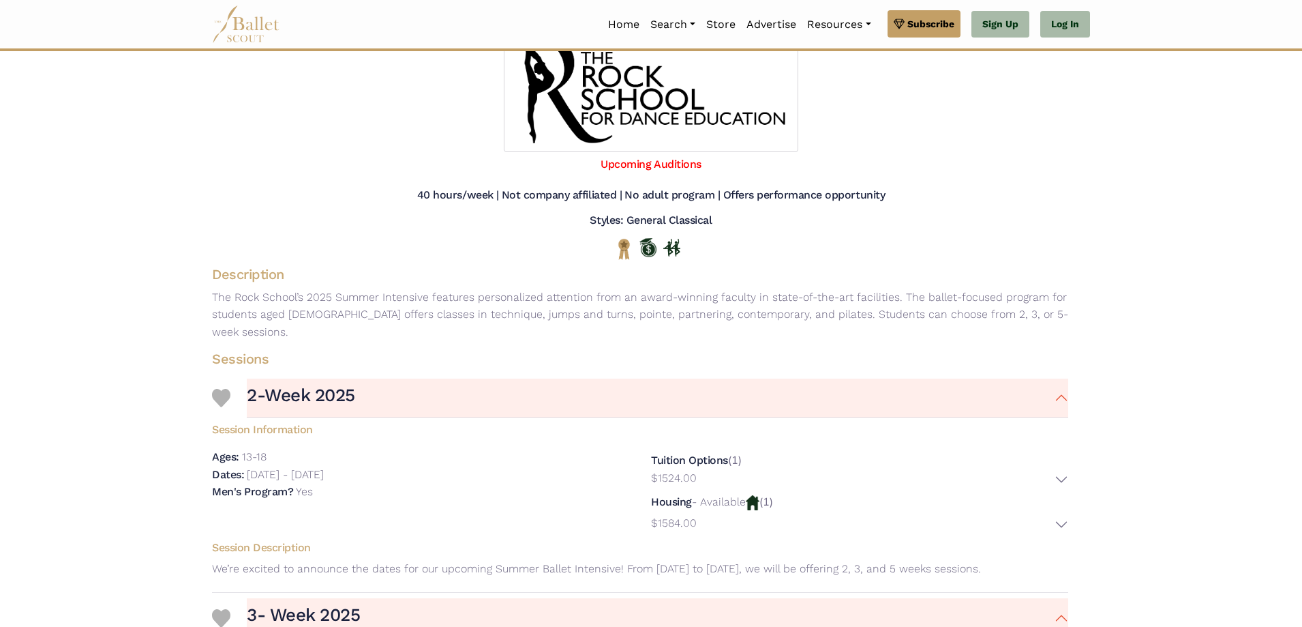
scroll to position [193, 0]
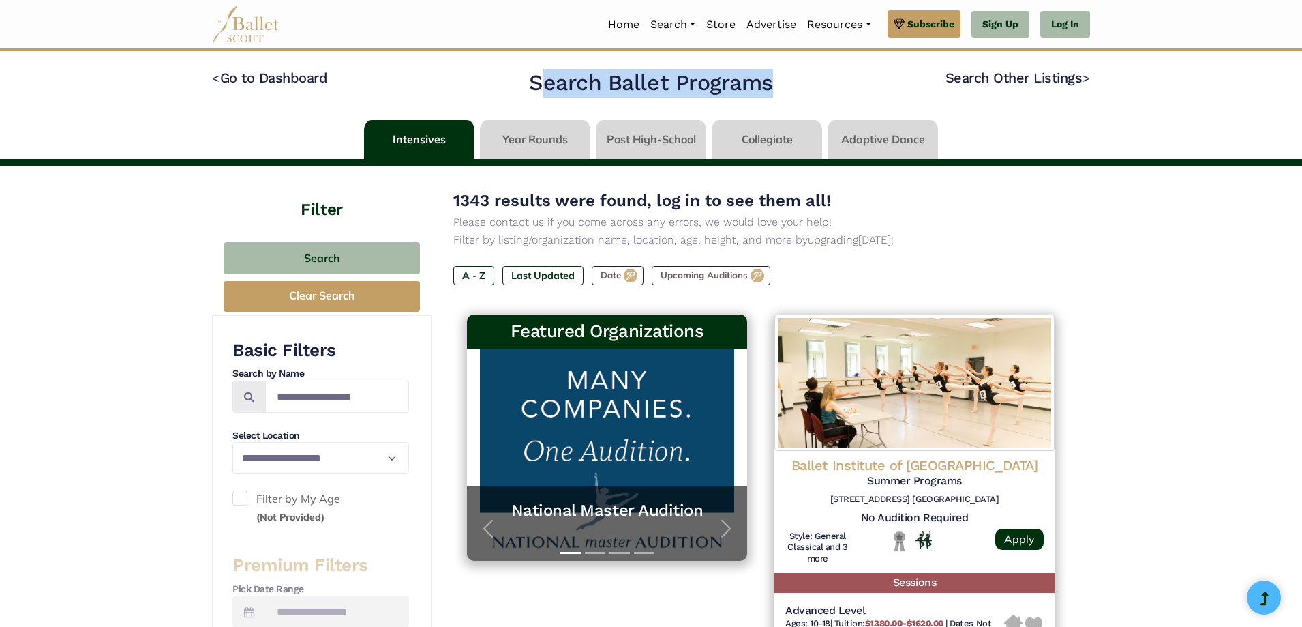
drag, startPoint x: 528, startPoint y: 79, endPoint x: 789, endPoint y: 70, distance: 262.0
click at [789, 70] on div "< Go to Dashboard Search Ballet Programs Search Other Listings >" at bounding box center [651, 86] width 878 height 34
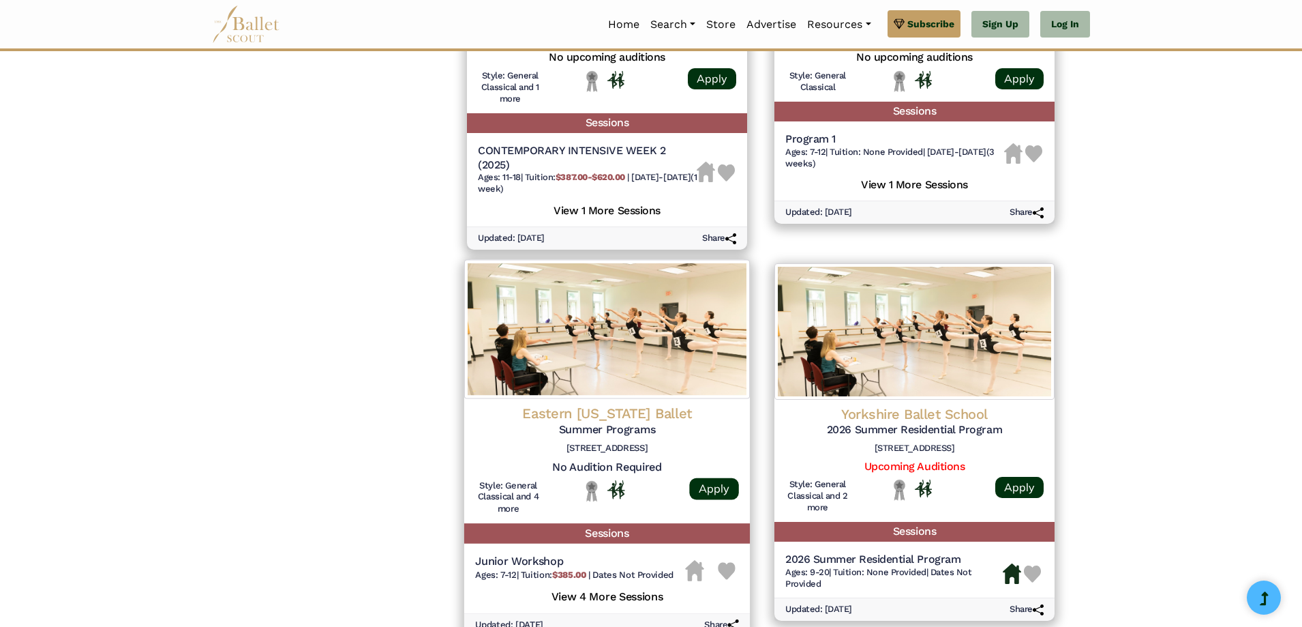
scroll to position [1273, 0]
